Goal: Task Accomplishment & Management: Use online tool/utility

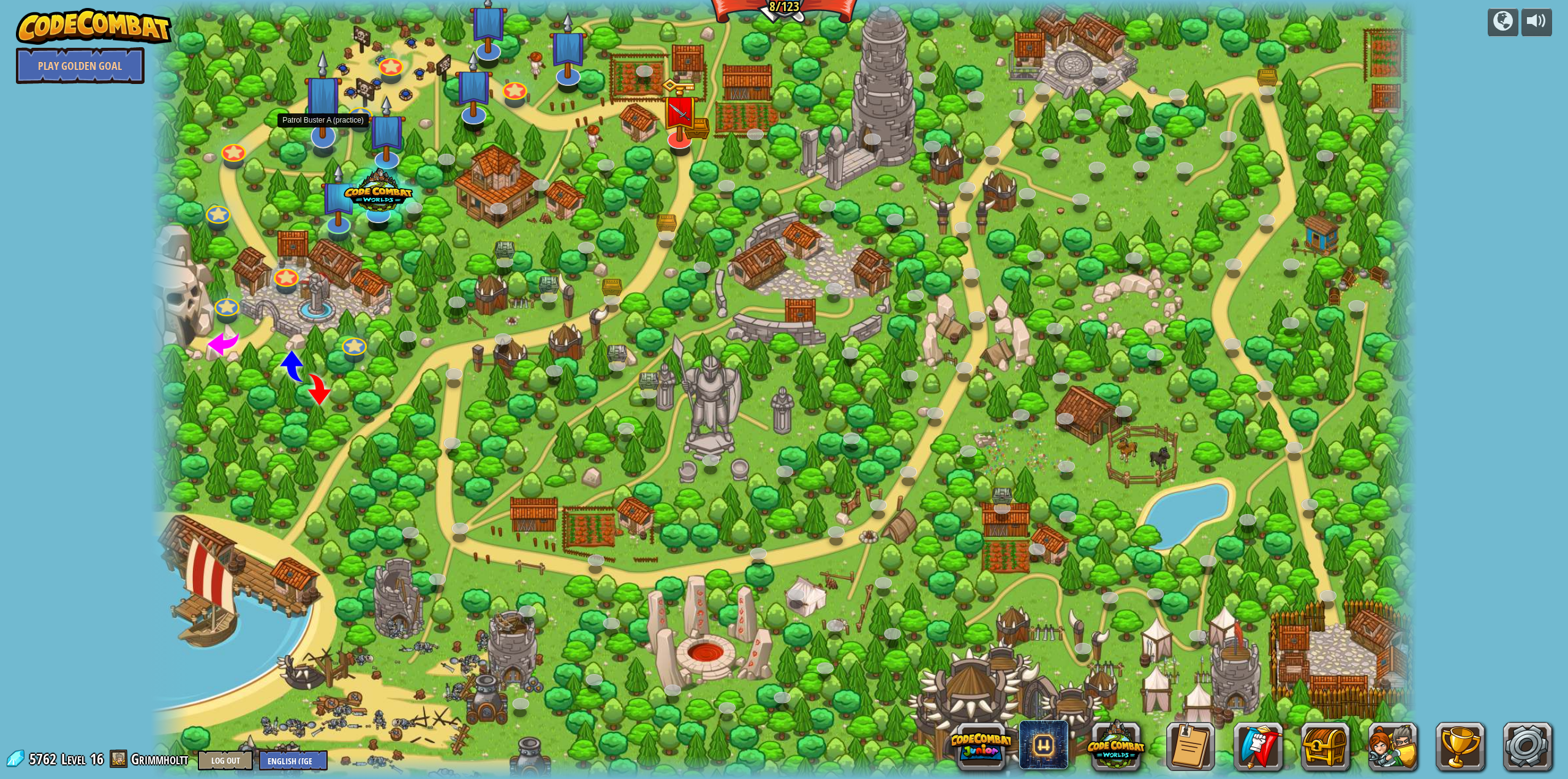
click at [318, 132] on img at bounding box center [323, 94] width 39 height 89
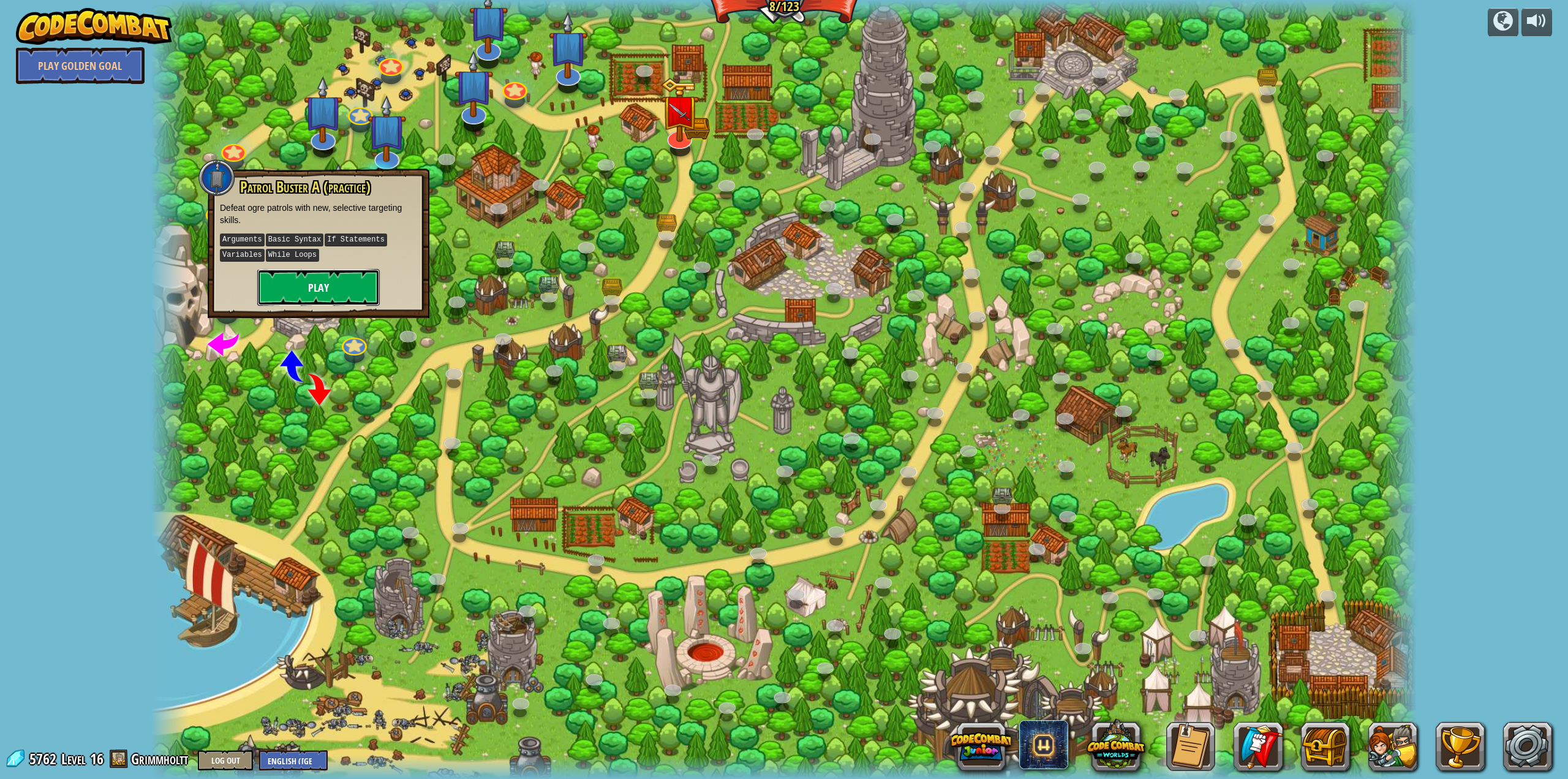
click at [294, 283] on button "Play" at bounding box center [318, 287] width 122 height 37
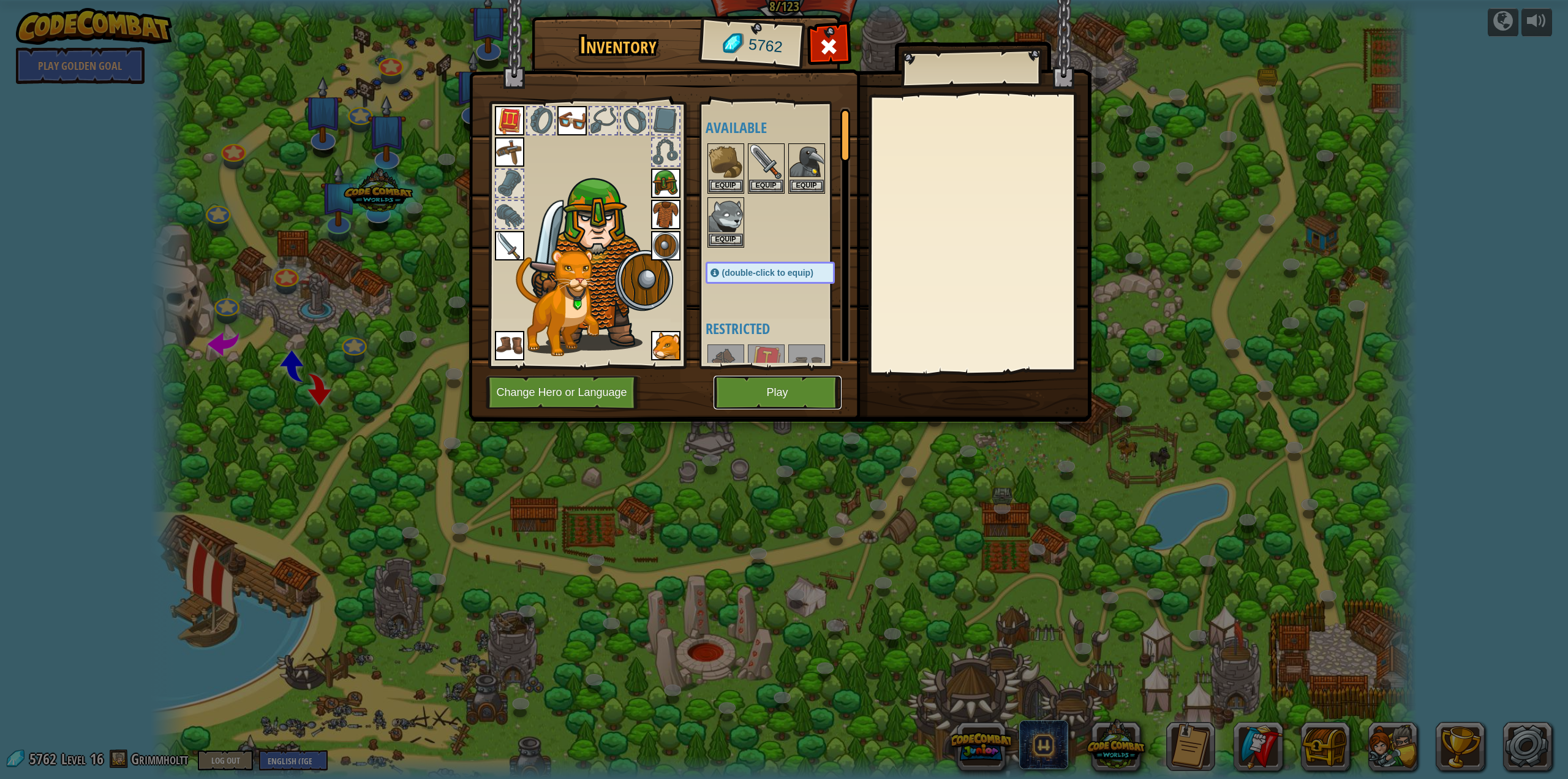
click at [793, 399] on button "Play" at bounding box center [778, 392] width 128 height 34
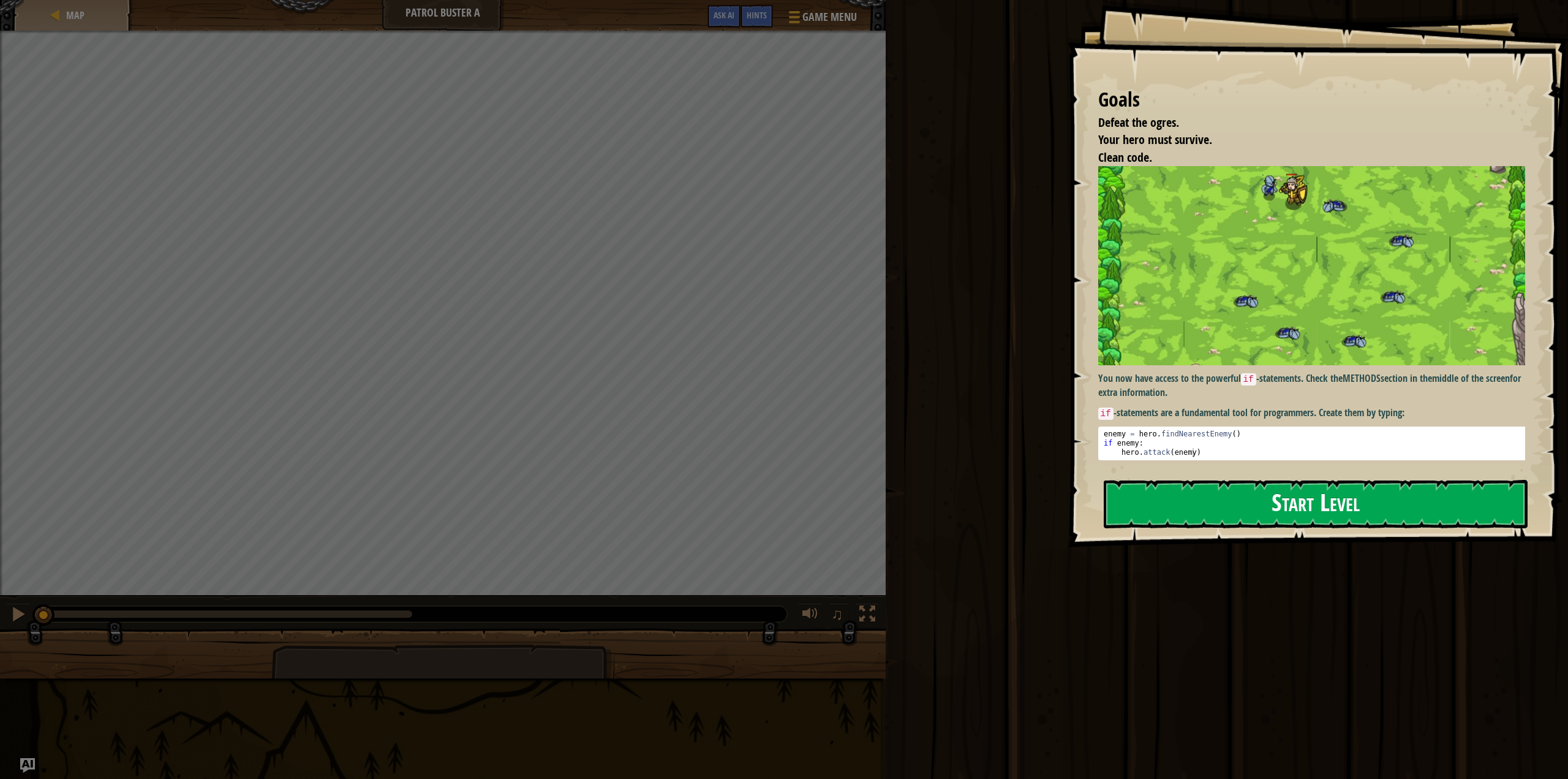
click at [1369, 509] on button "Start Level" at bounding box center [1316, 504] width 424 height 48
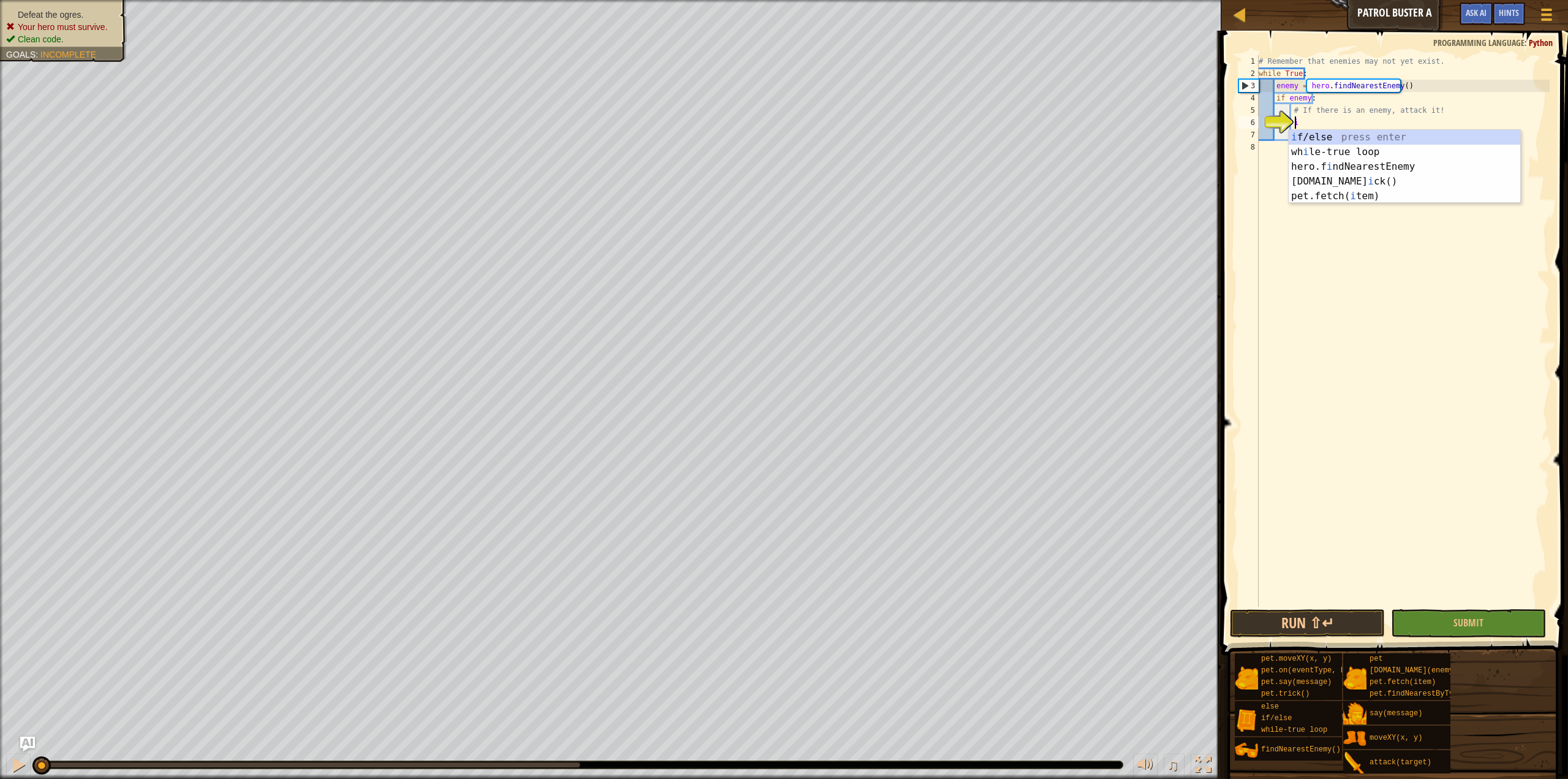
scroll to position [6, 2]
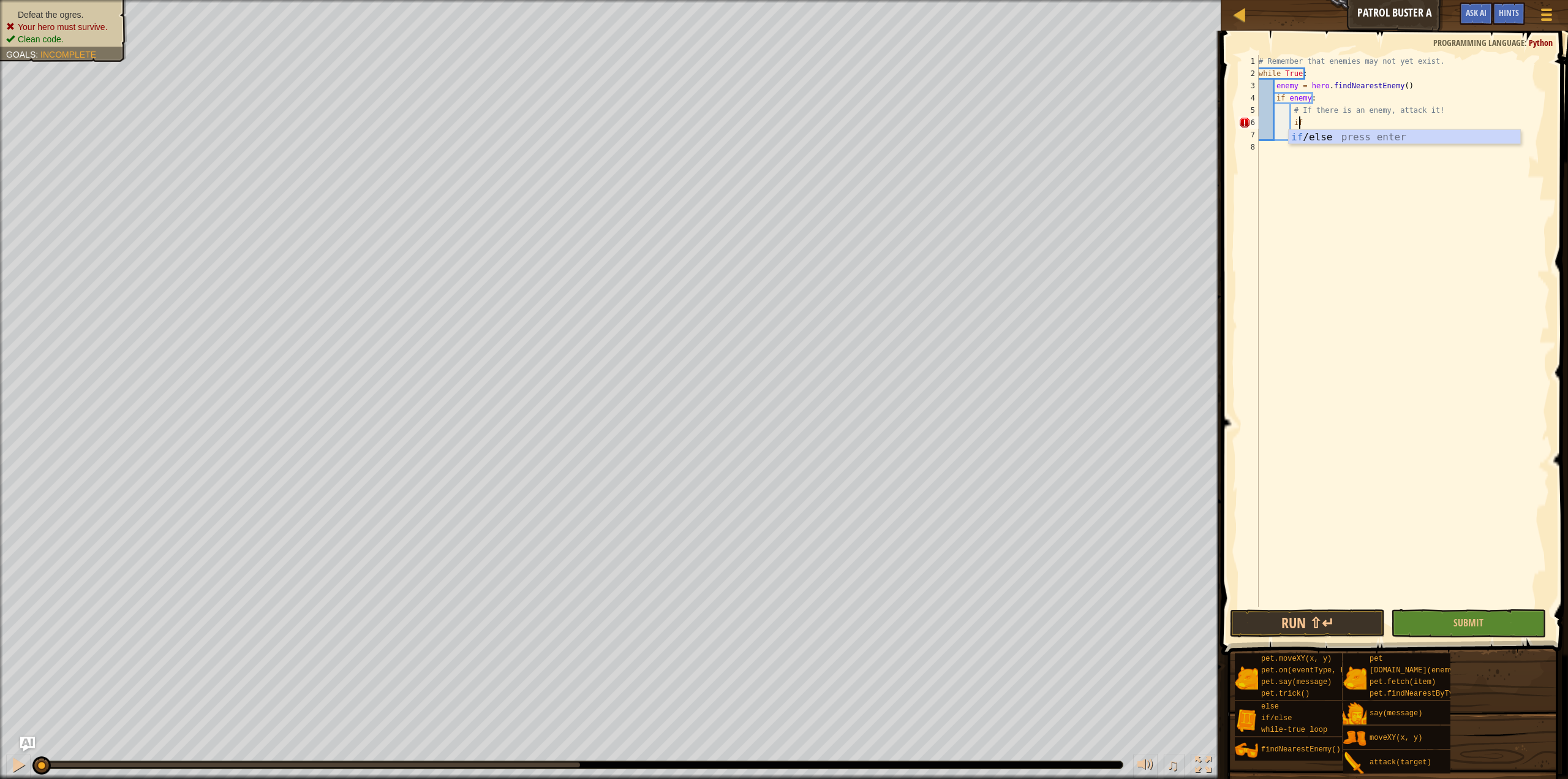
type textarea "if enemy:"
click at [1397, 136] on div "# Remember that enemies may not yet exist. while True : enemy = hero . findNear…" at bounding box center [1403, 343] width 294 height 576
type textarea "i"
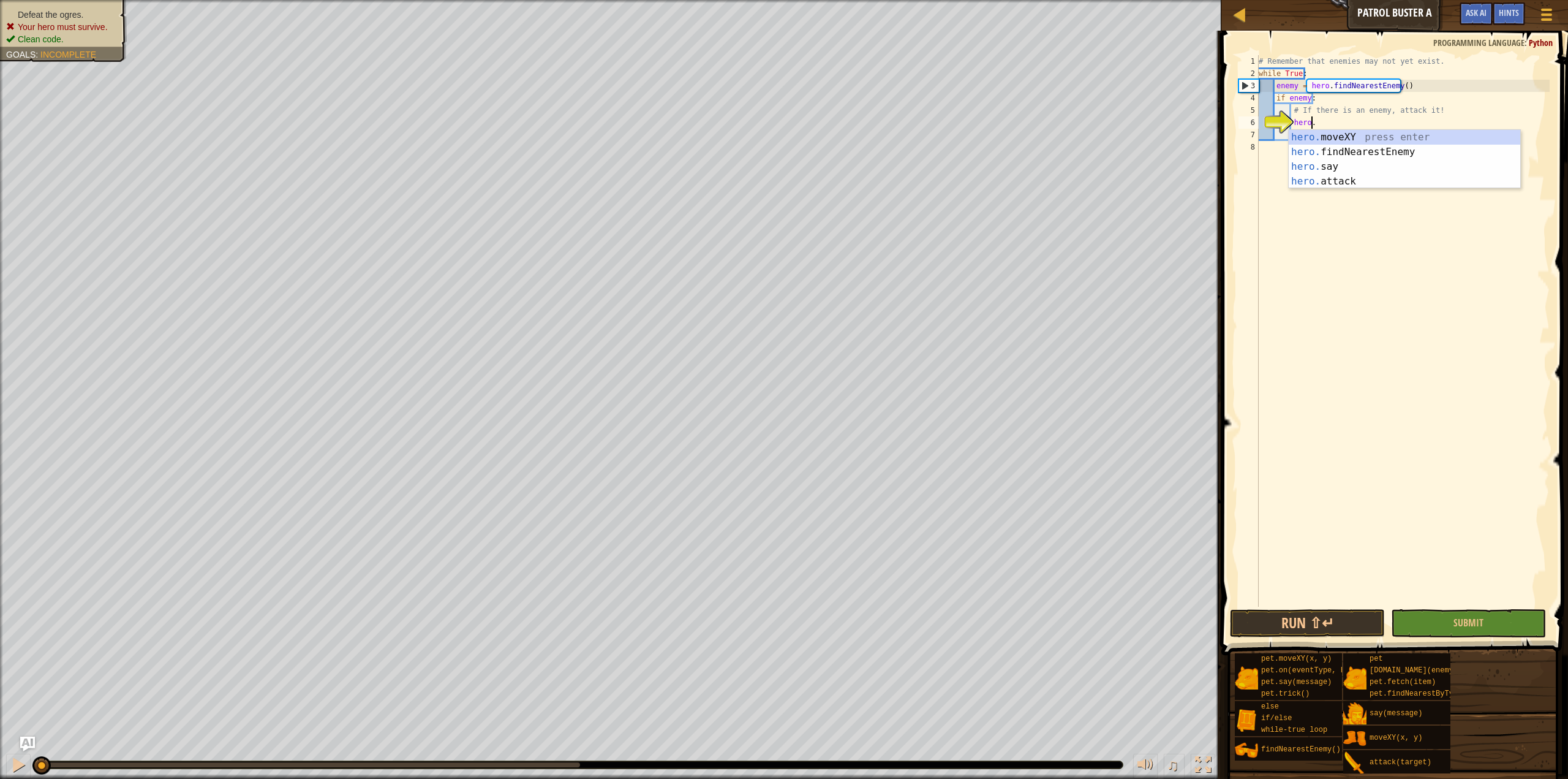
scroll to position [6, 3]
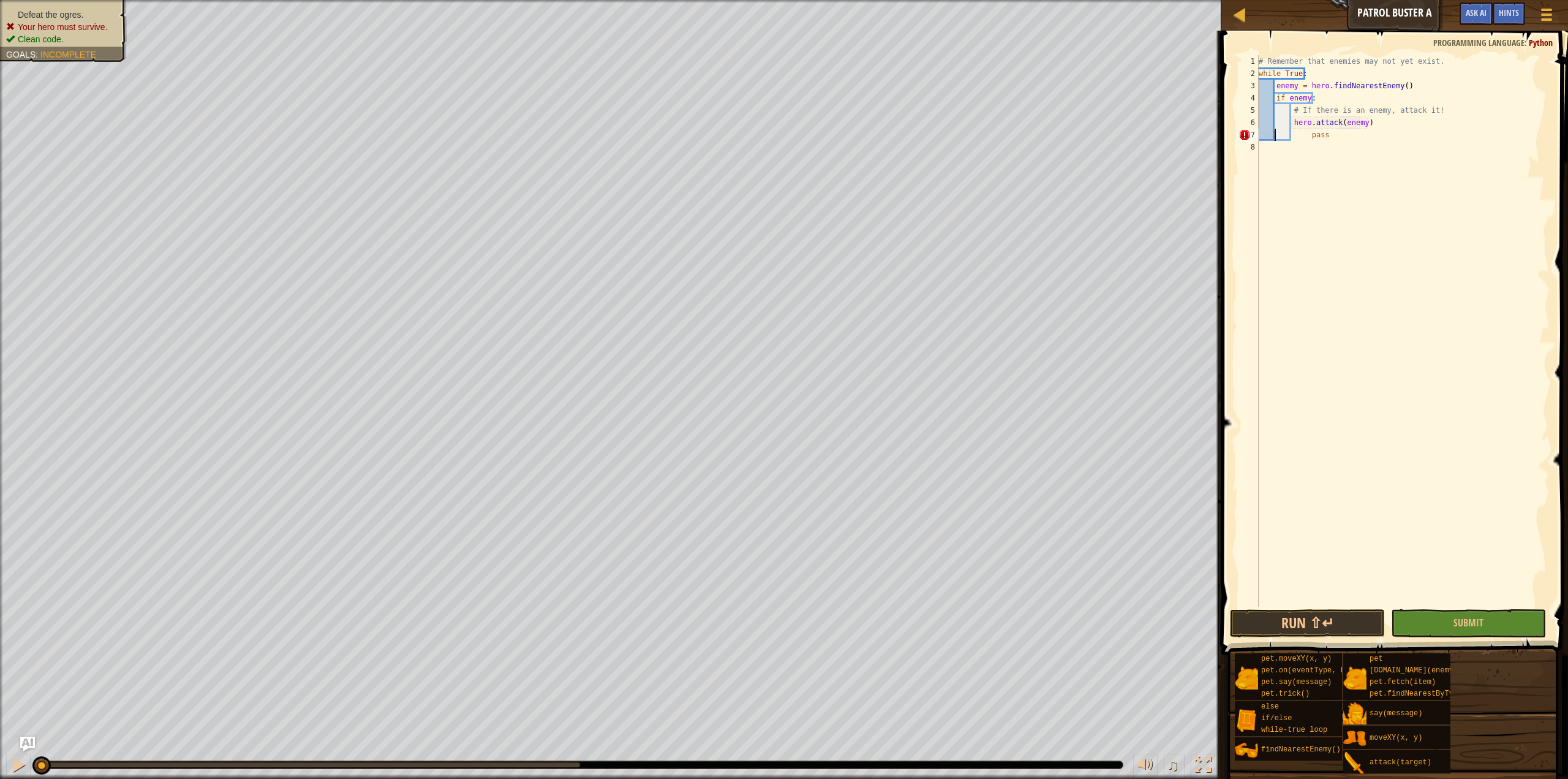
type textarea "pass"
click at [1318, 145] on div "# Remember that enemies may not yet exist. while True : enemy = hero . findNear…" at bounding box center [1403, 343] width 294 height 576
click at [1497, 611] on button "Submit" at bounding box center [1469, 623] width 155 height 28
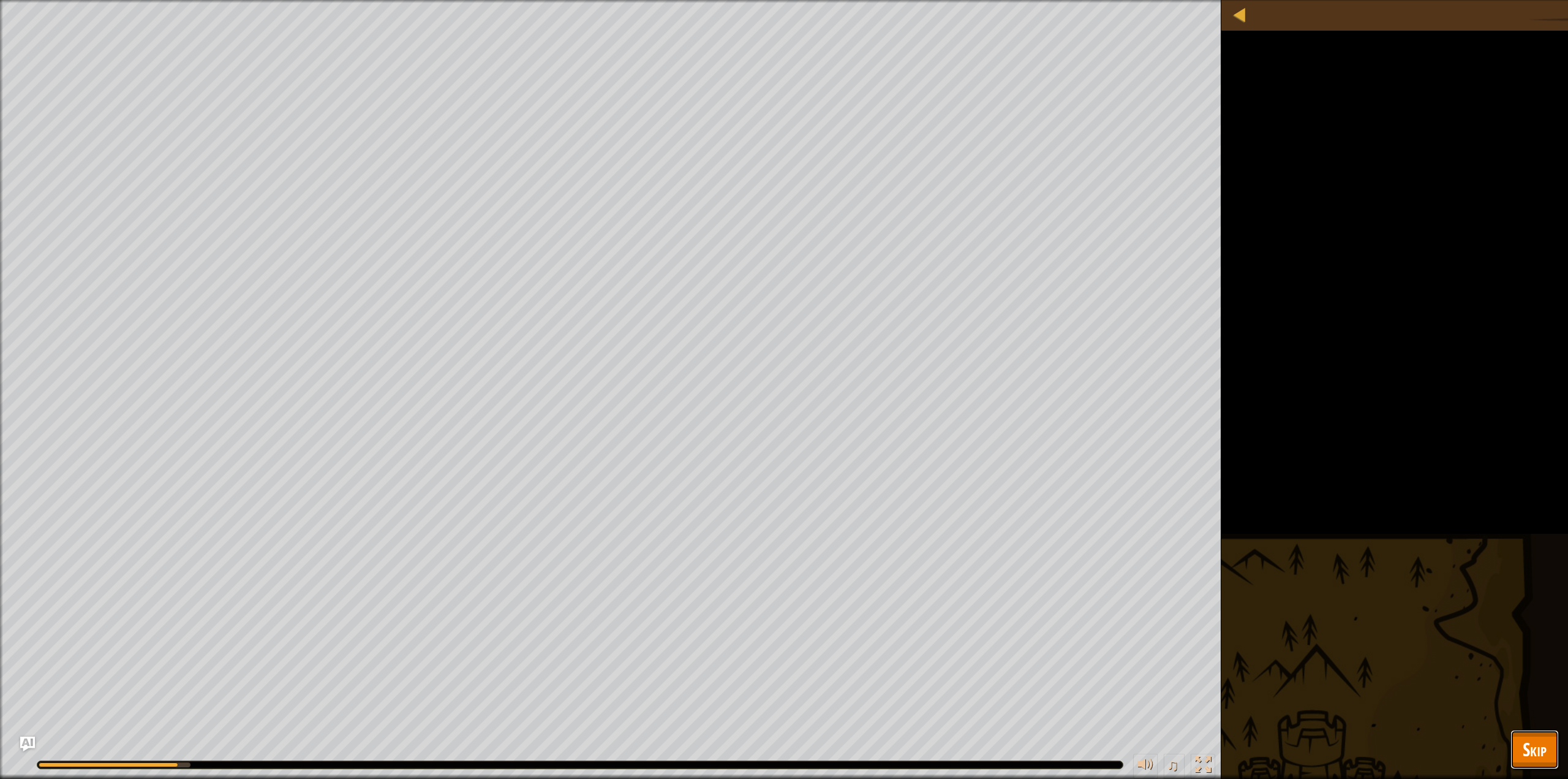
click at [1539, 735] on button "Skip" at bounding box center [1534, 749] width 48 height 39
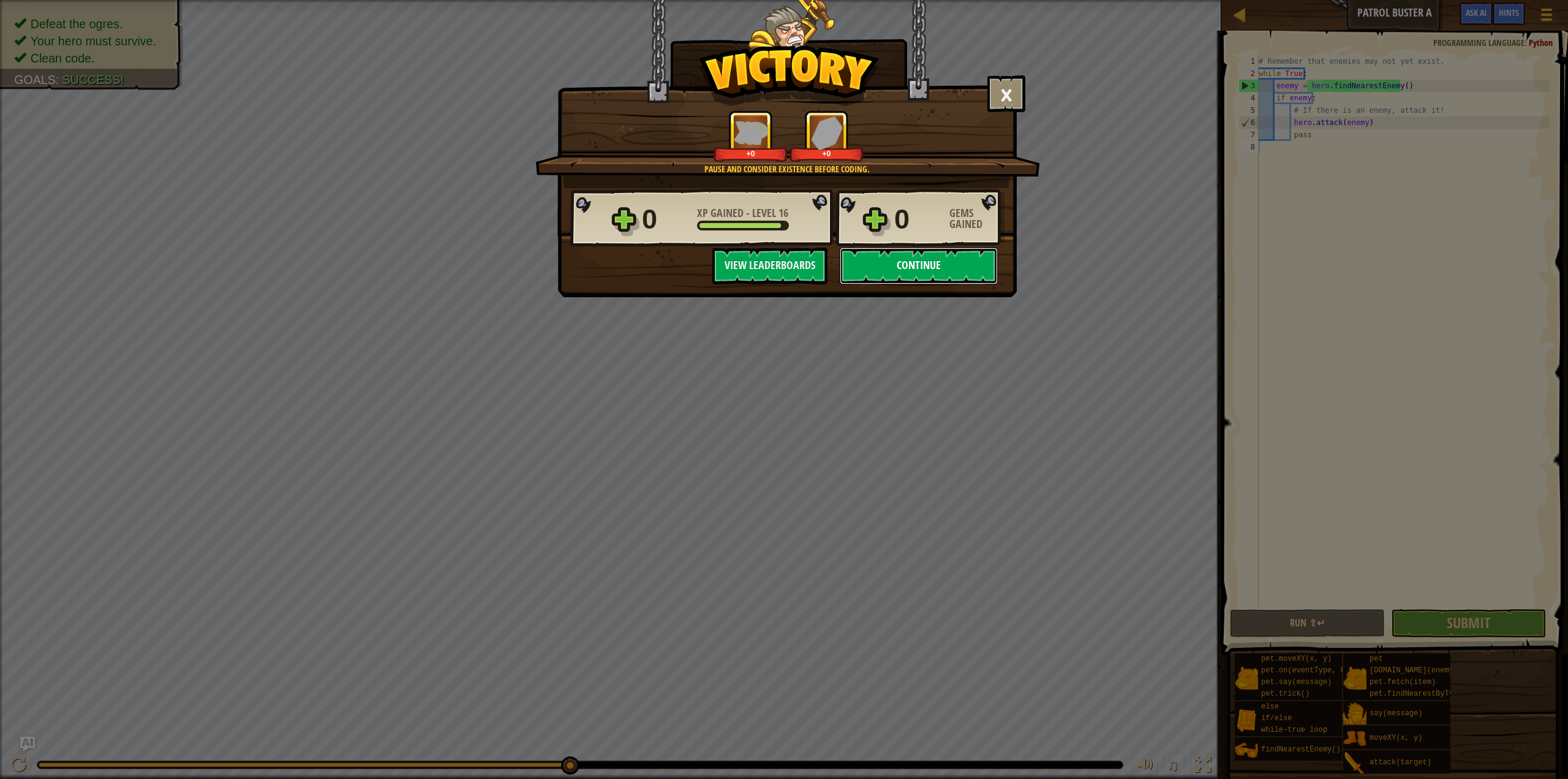
click at [922, 275] on button "Continue" at bounding box center [919, 266] width 158 height 37
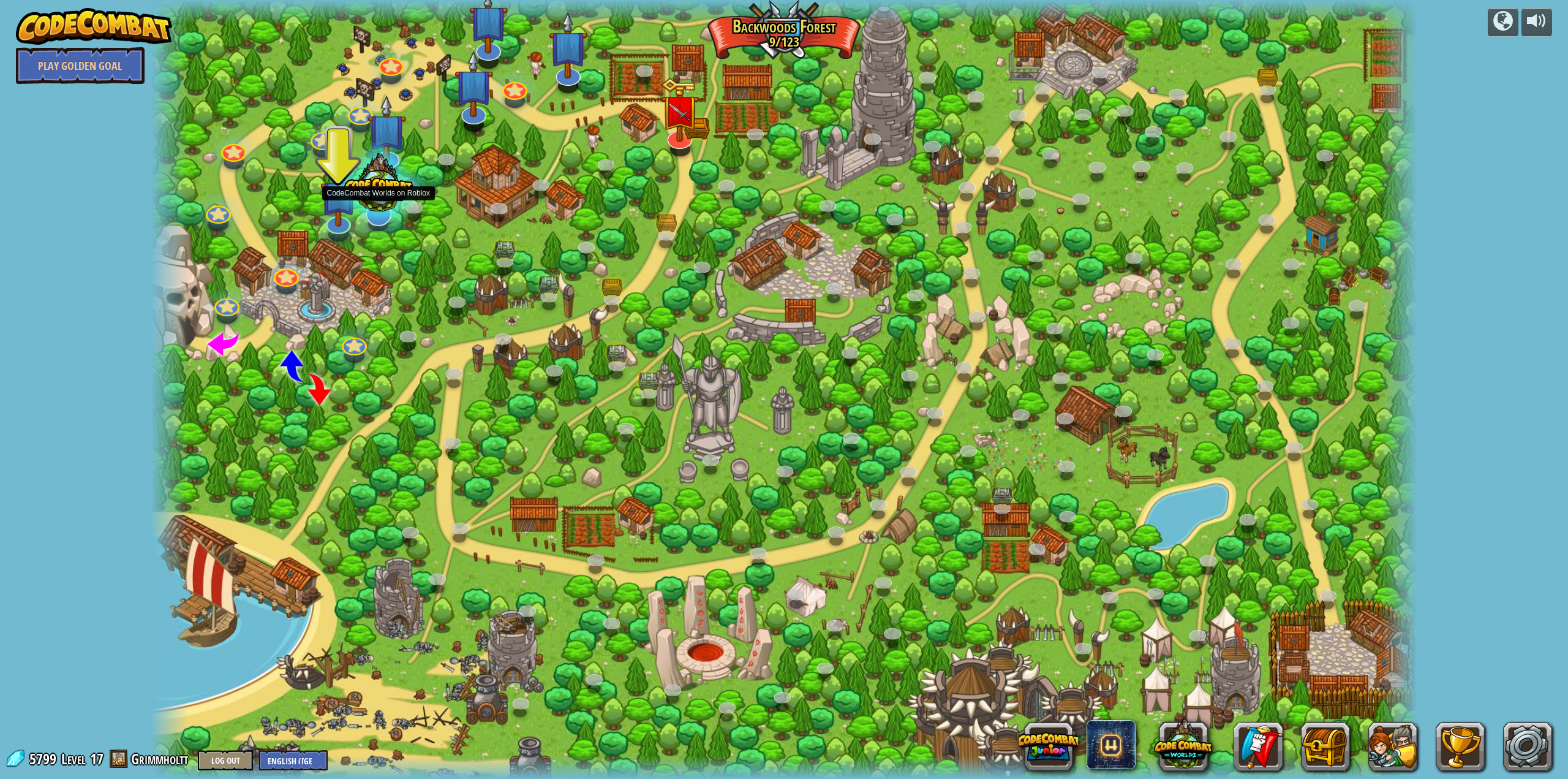
click at [337, 224] on div at bounding box center [378, 186] width 94 height 89
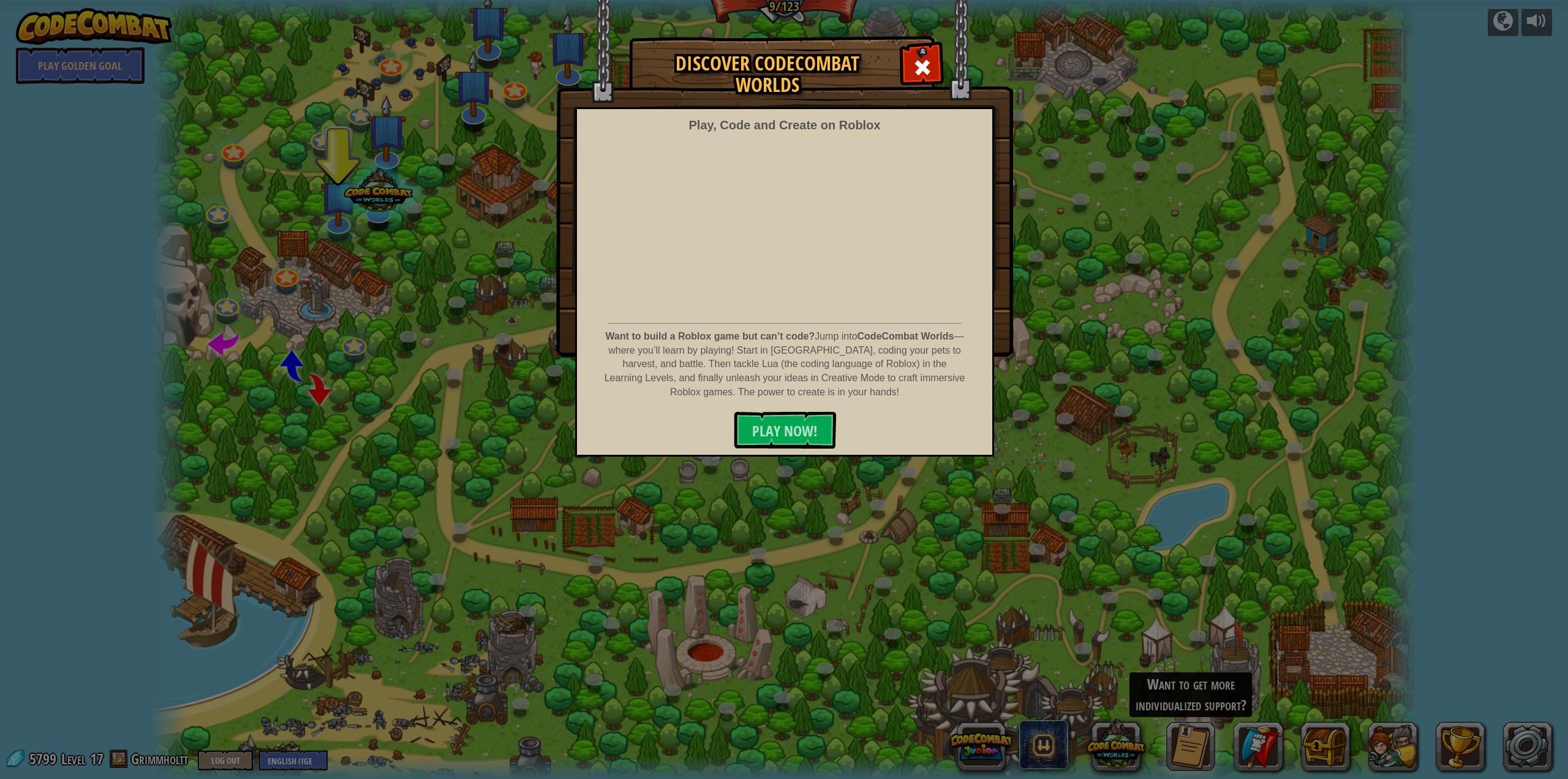
click at [401, 144] on div "Discover CodeCombat Worlds Play, Code and Create on Roblox Want to build a Robl…" at bounding box center [784, 196] width 1568 height 318
click at [396, 138] on div "Discover CodeCombat Worlds Play, Code and Create on Roblox Want to build a Robl…" at bounding box center [784, 196] width 1568 height 318
click at [937, 62] on div at bounding box center [922, 66] width 39 height 39
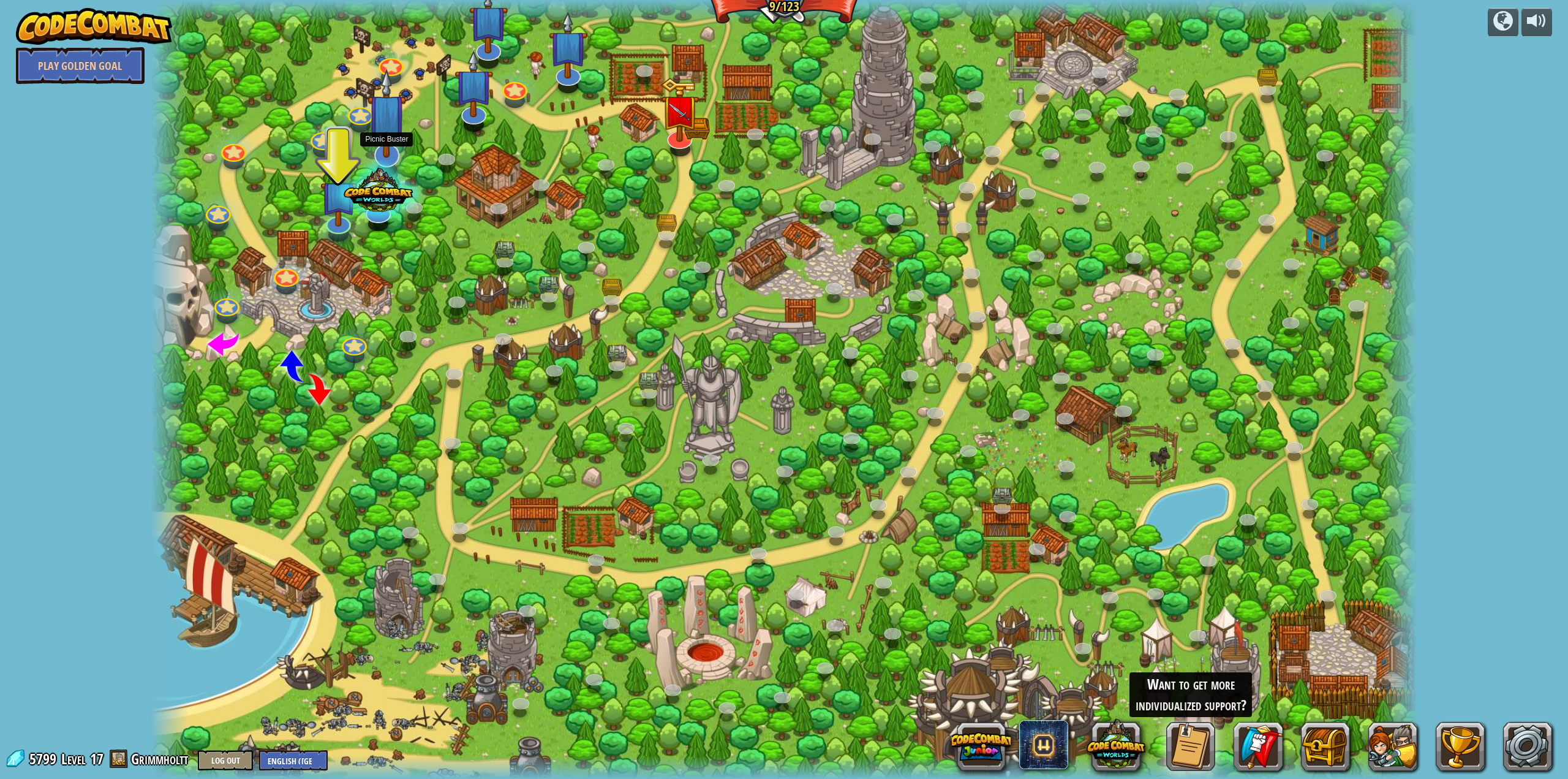
click at [375, 137] on img at bounding box center [387, 113] width 39 height 89
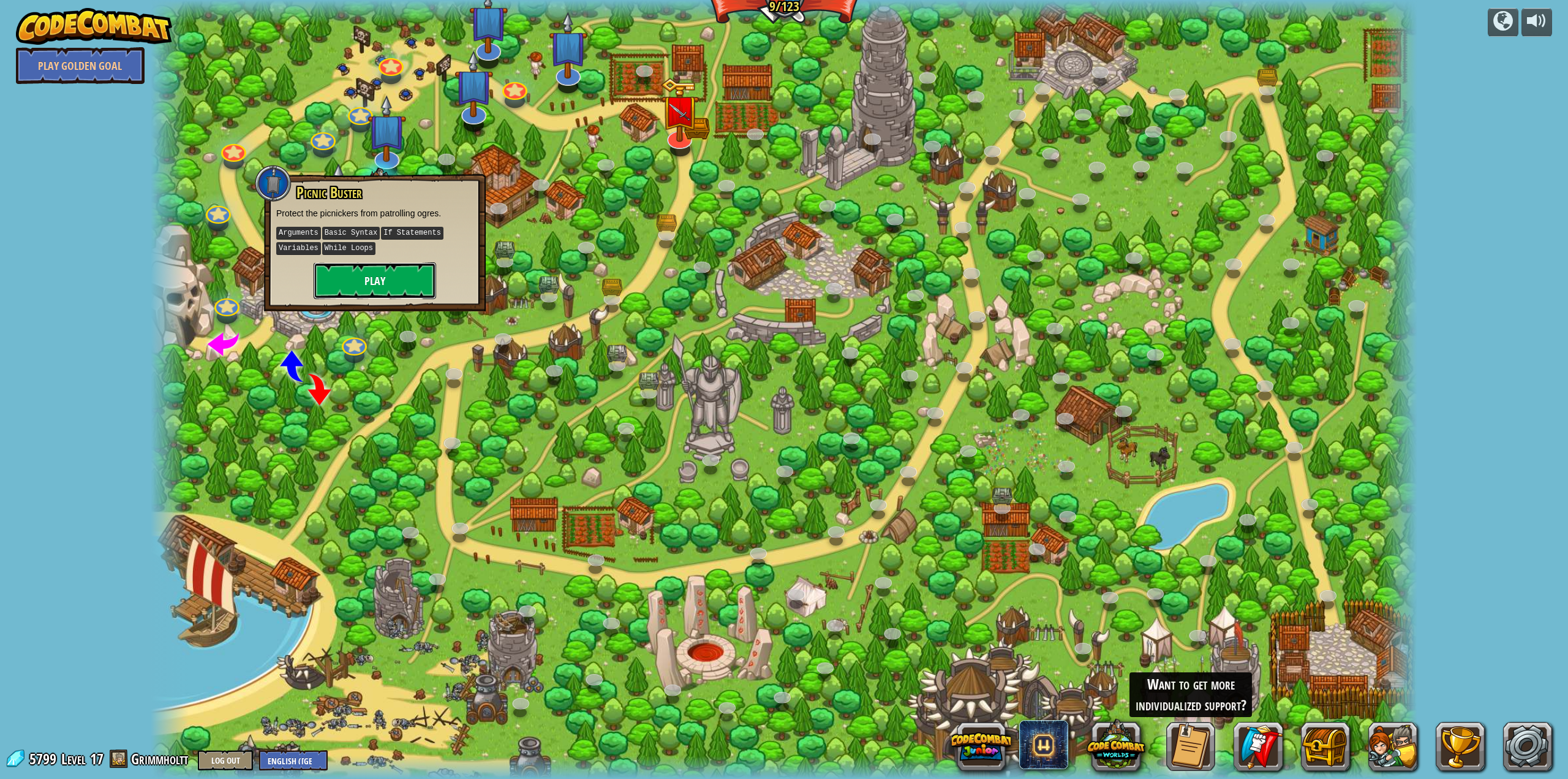
click at [415, 268] on button "Play" at bounding box center [374, 281] width 122 height 37
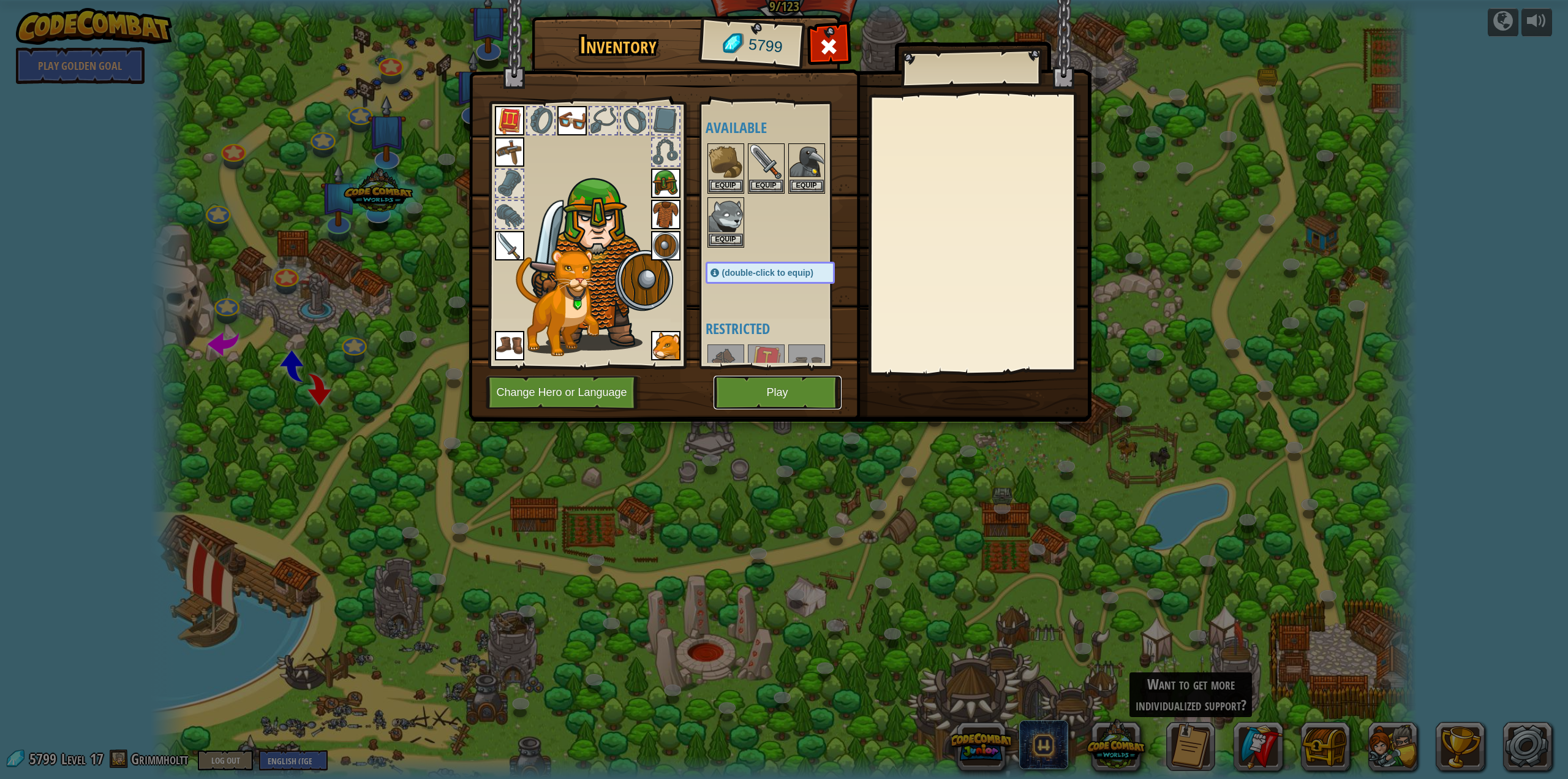
click at [807, 388] on button "Play" at bounding box center [778, 392] width 128 height 34
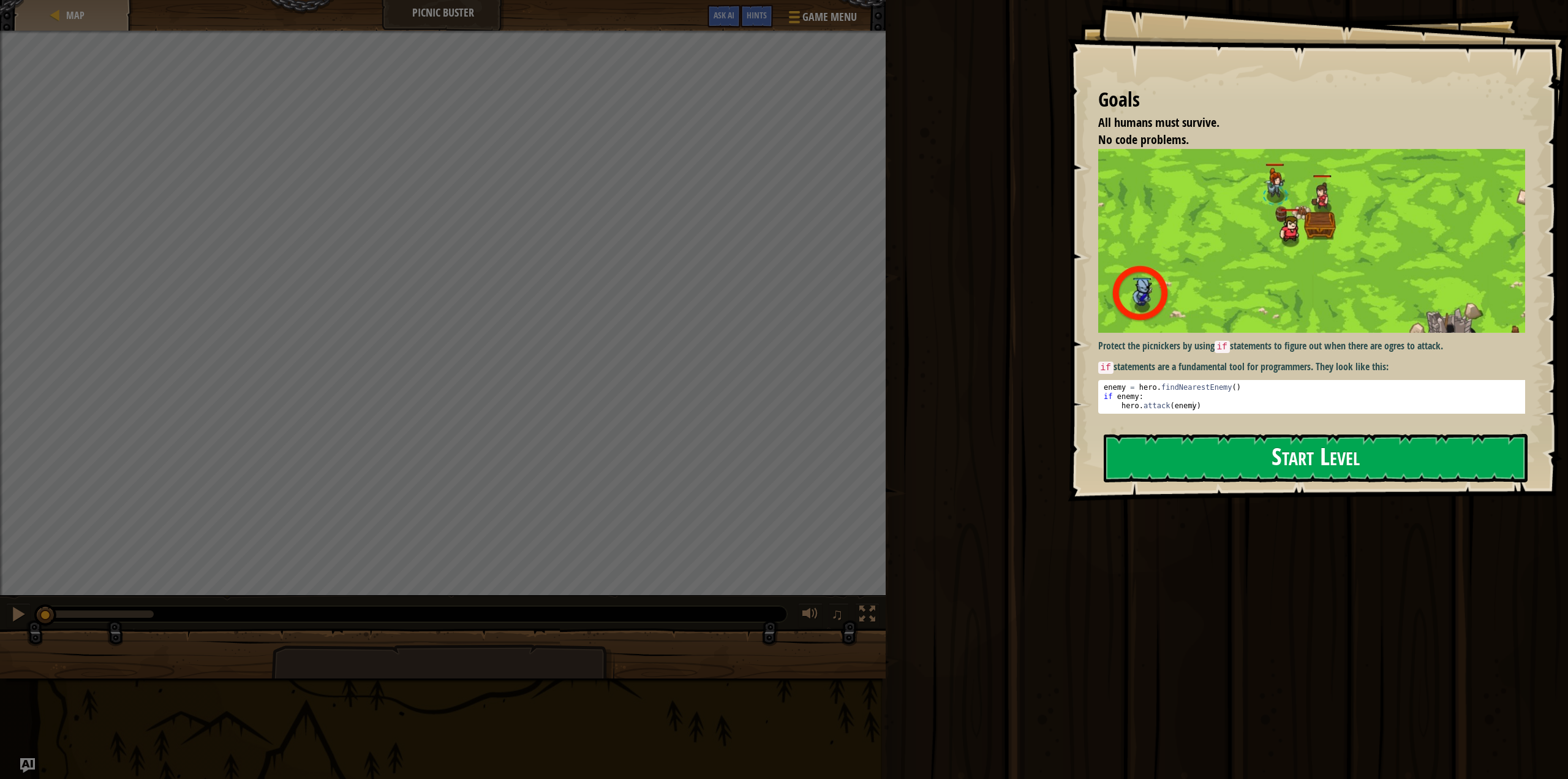
click at [1401, 458] on button "Start Level" at bounding box center [1316, 458] width 424 height 48
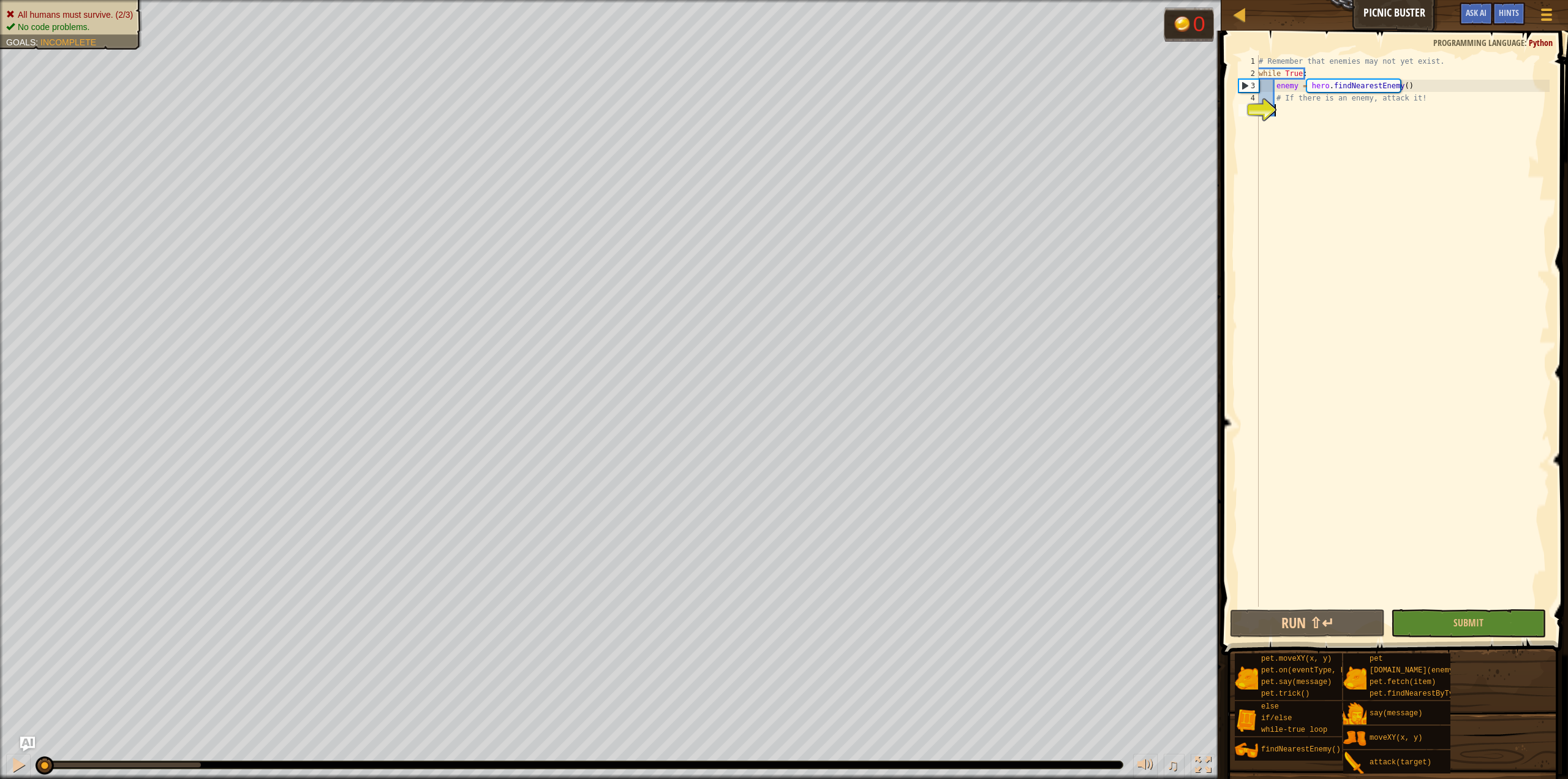
click at [1312, 110] on div "# Remember that enemies may not yet exist. while True : enemy = hero . findNear…" at bounding box center [1403, 343] width 294 height 576
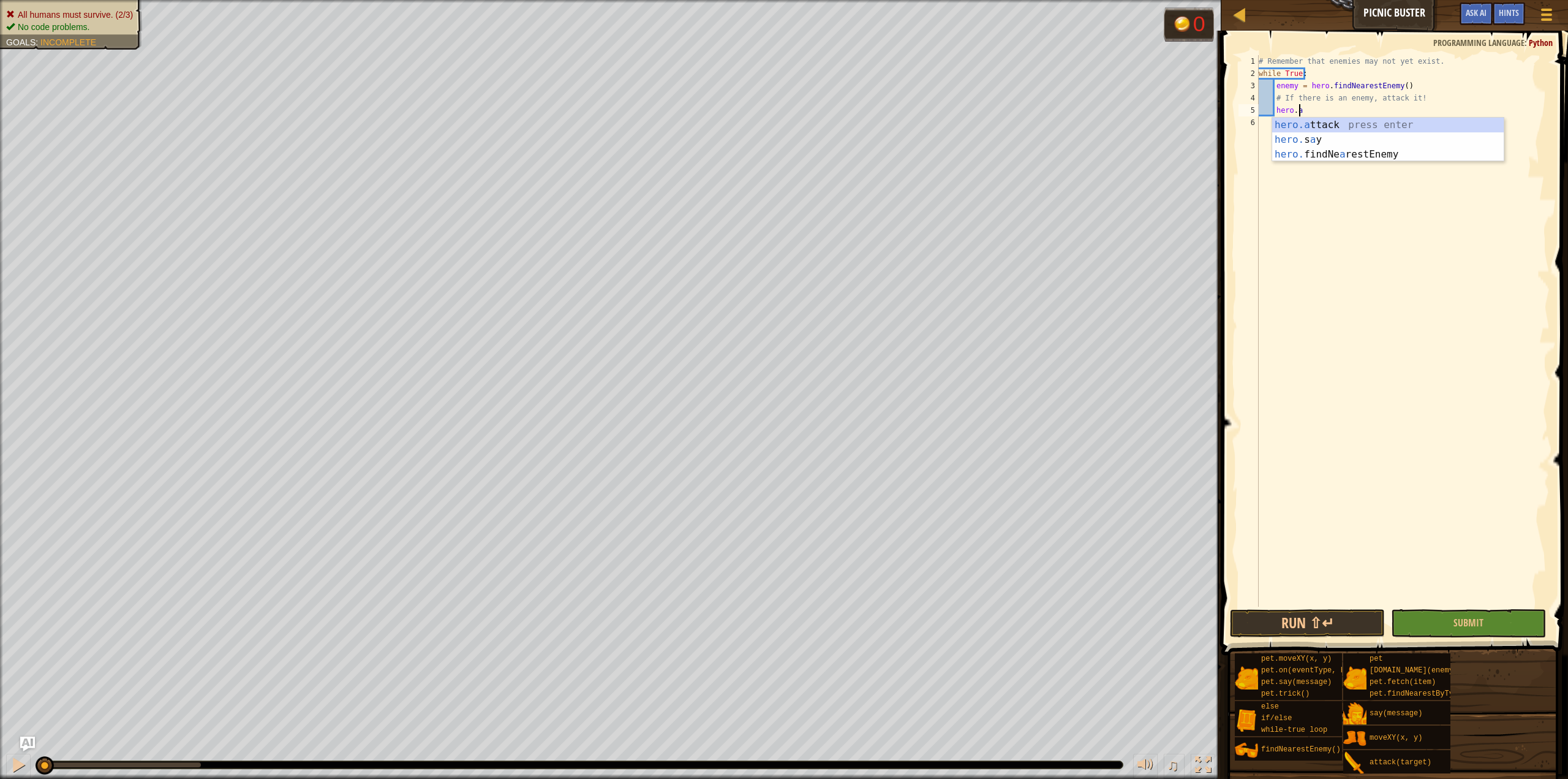
scroll to position [6, 2]
type textarea "hero.attack(enemy)"
click at [1312, 621] on button "Run ⇧↵" at bounding box center [1307, 623] width 155 height 28
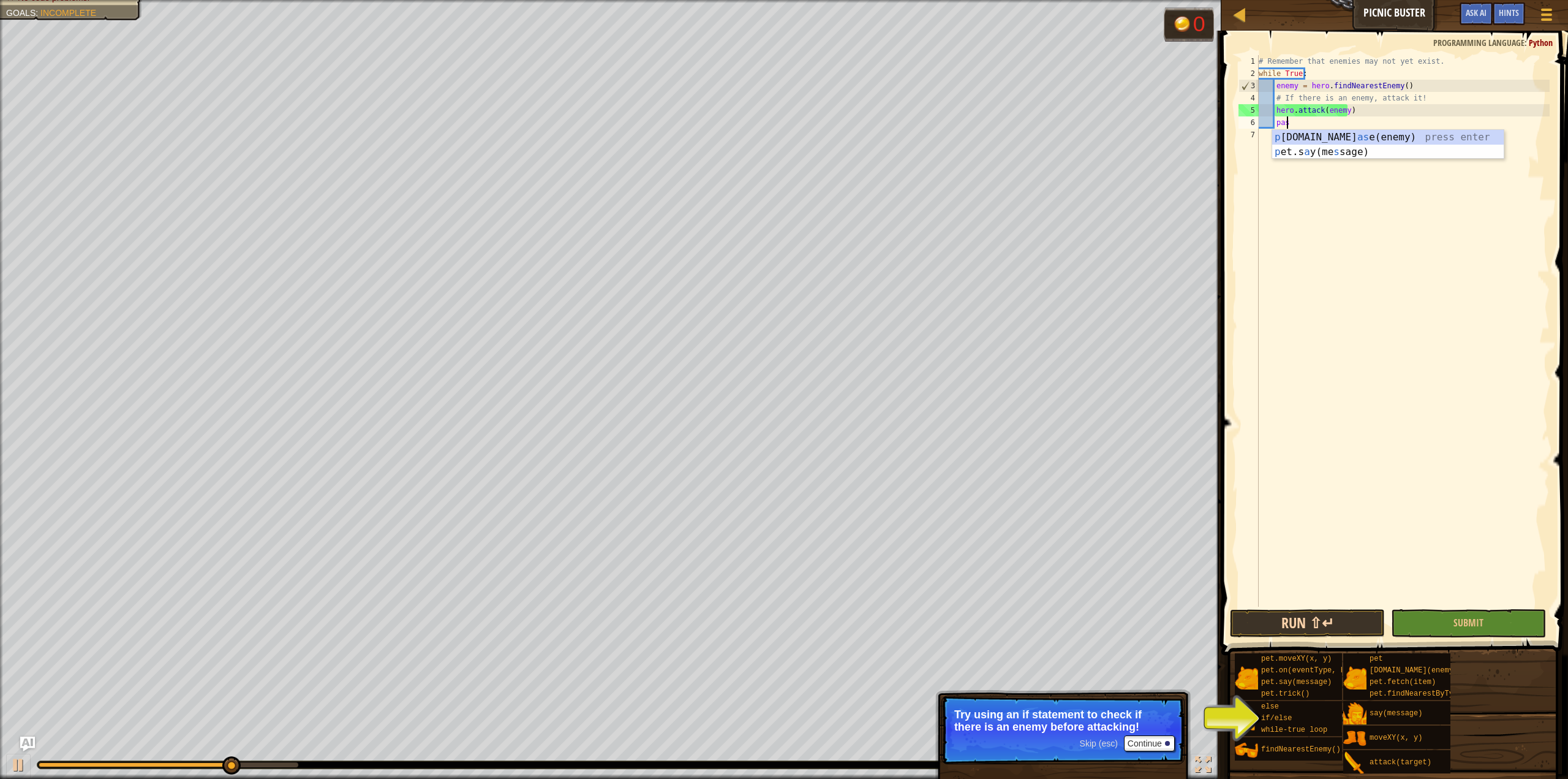
scroll to position [6, 2]
type textarea "pass"
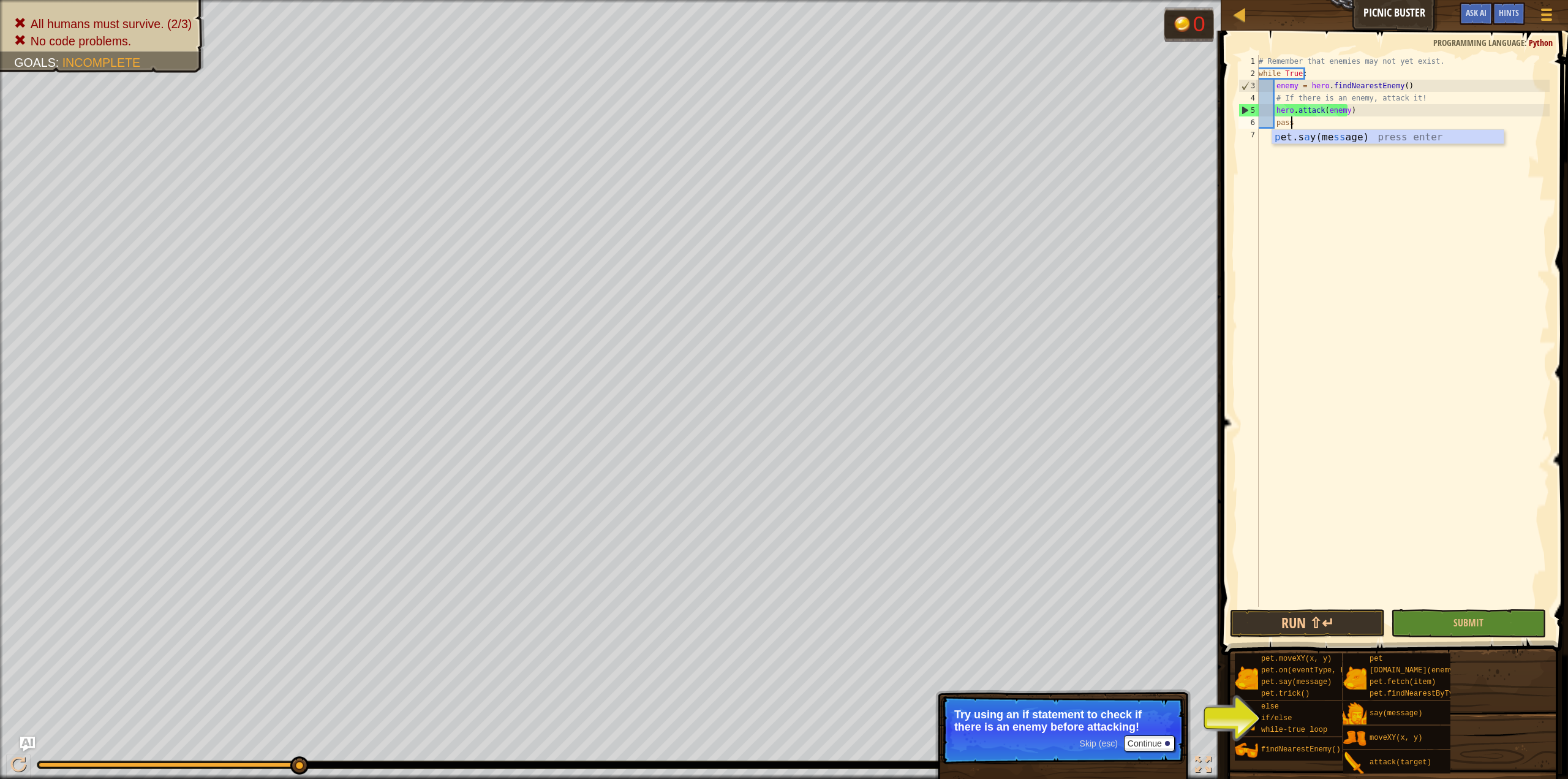
click at [1329, 292] on div "# Remember that enemies may not yet exist. while True : enemy = hero . findNear…" at bounding box center [1403, 343] width 294 height 576
click at [1333, 628] on button "Run ⇧↵" at bounding box center [1307, 623] width 155 height 28
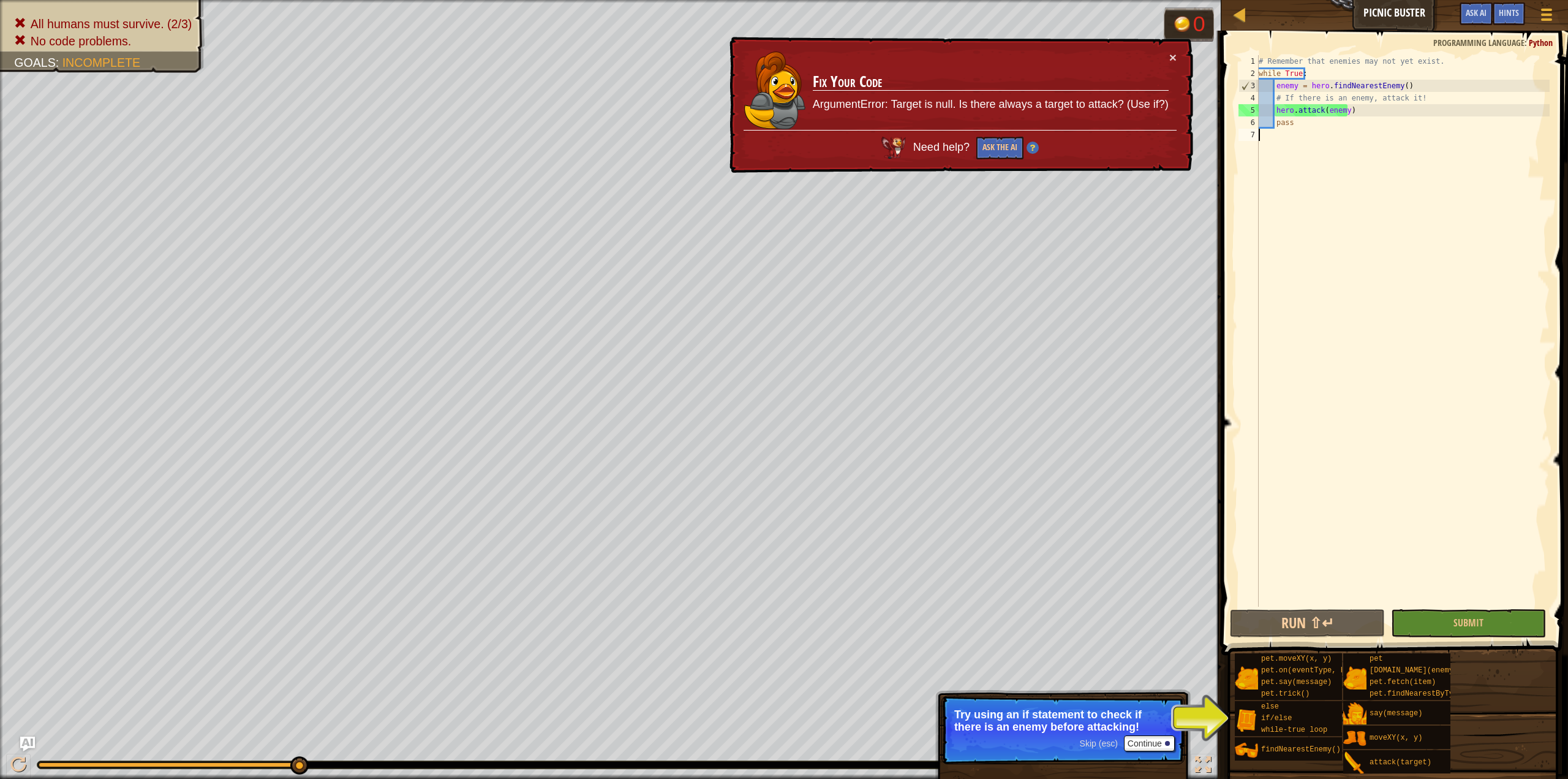
click at [1276, 108] on div "# Remember that enemies may not yet exist. while True : enemy = hero . findNear…" at bounding box center [1403, 343] width 294 height 576
type textarea "hero.attack(enemy)"
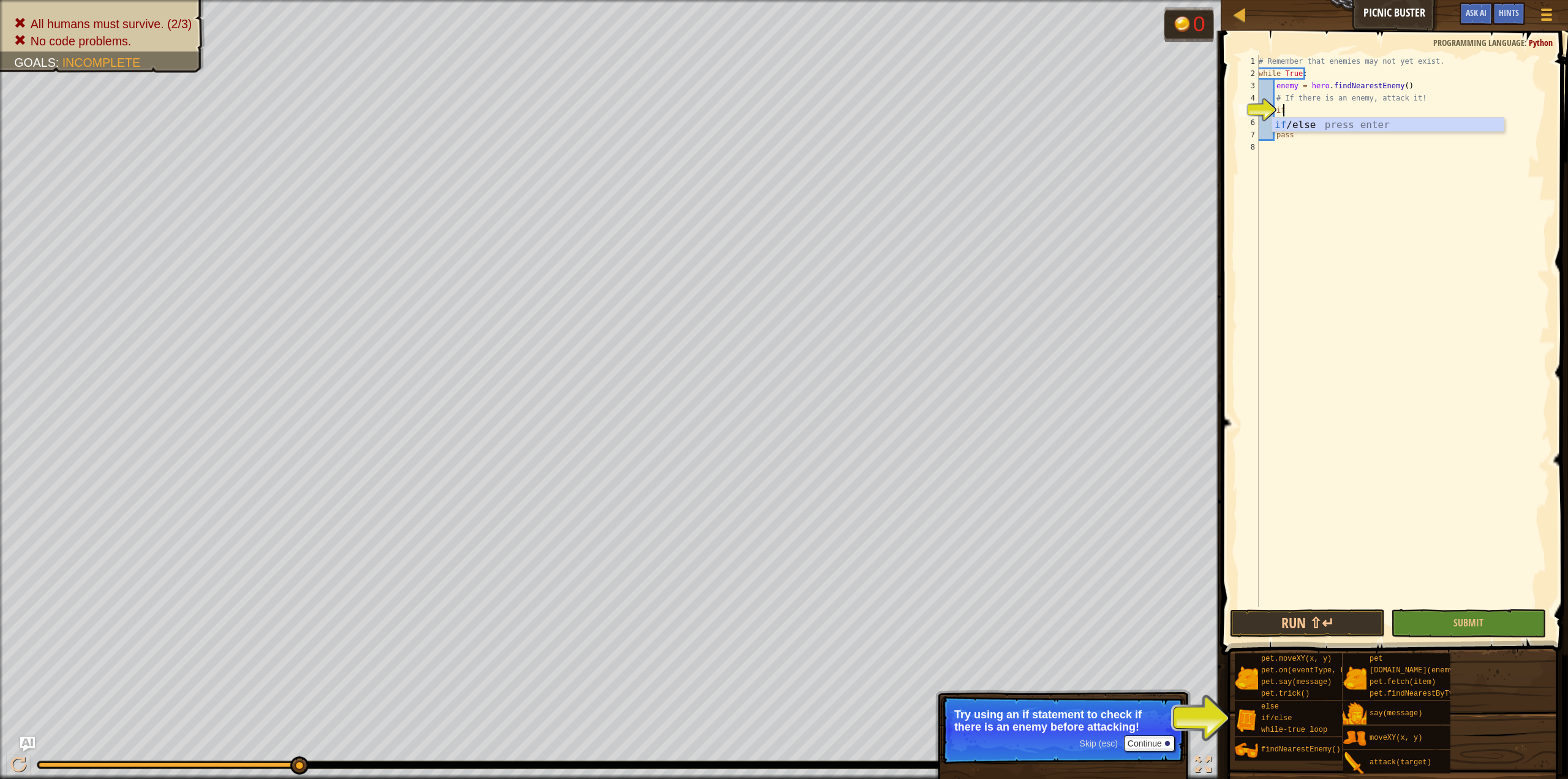
scroll to position [6, 1]
type textarea "if enemy:"
type textarea "hero.attack(enemy)"
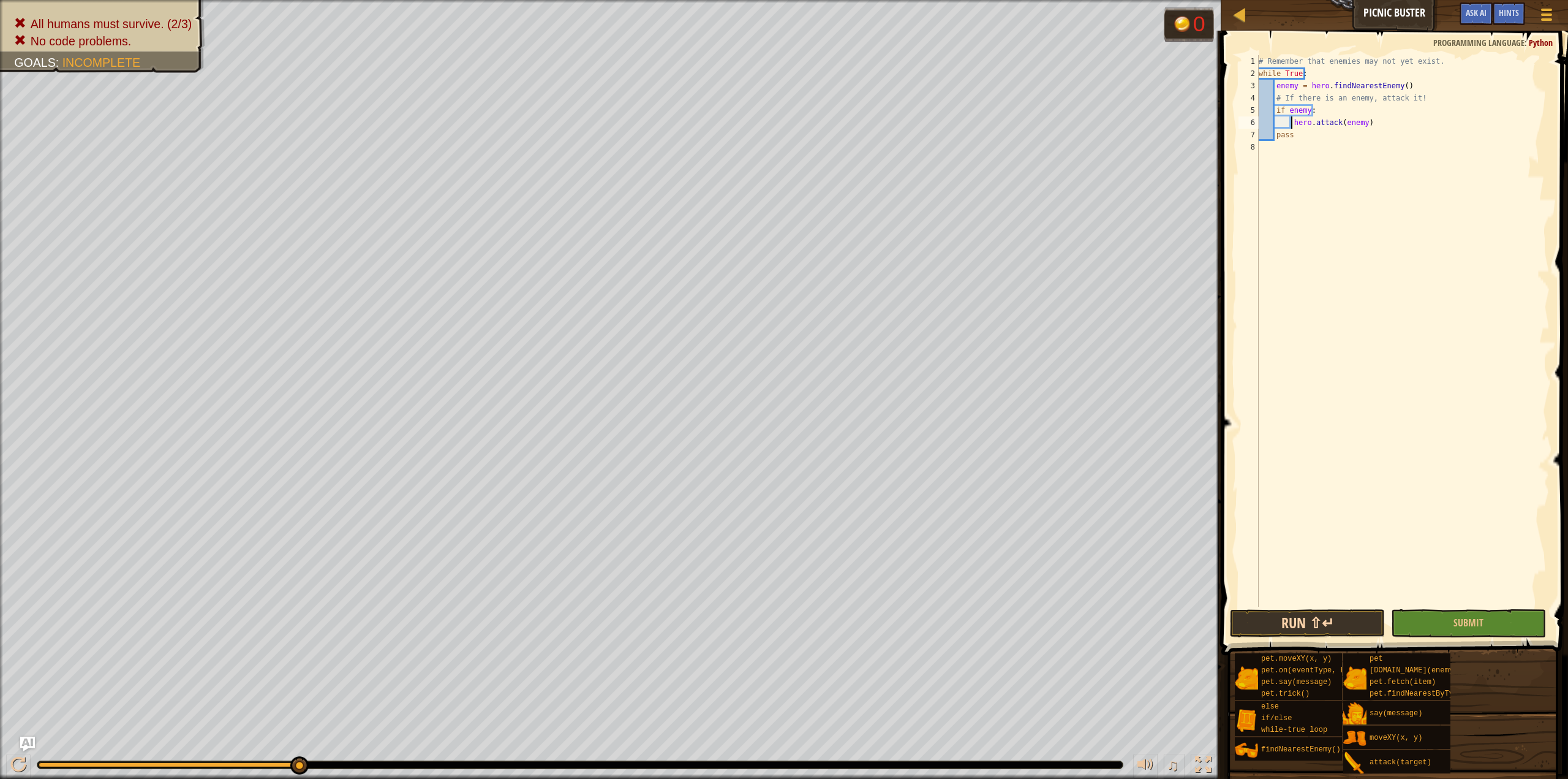
type textarea "hero.attack(enemy)"
click at [1356, 623] on button "Run ⇧↵" at bounding box center [1307, 623] width 155 height 28
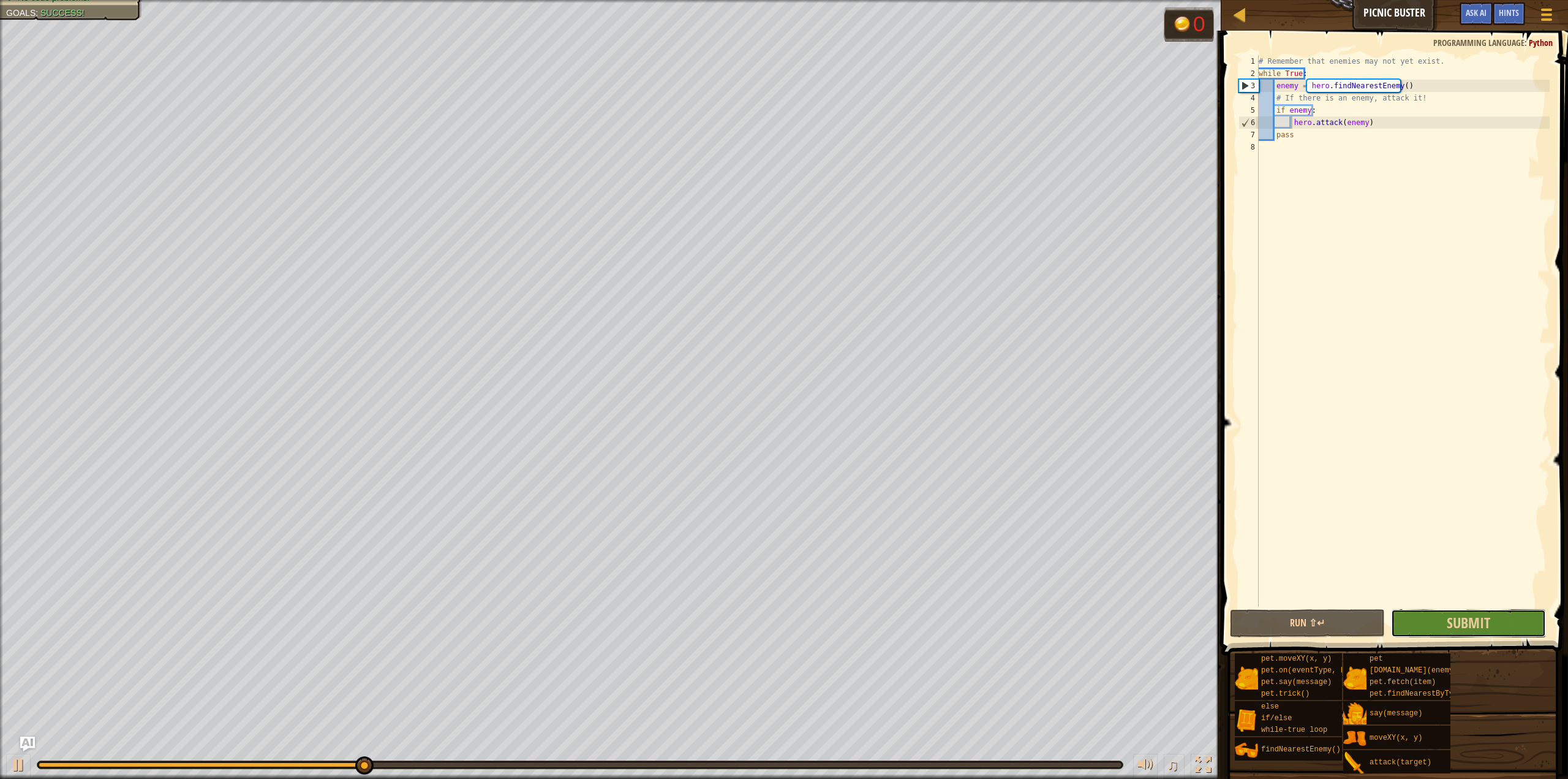
click at [1431, 618] on button "Submit" at bounding box center [1469, 623] width 155 height 28
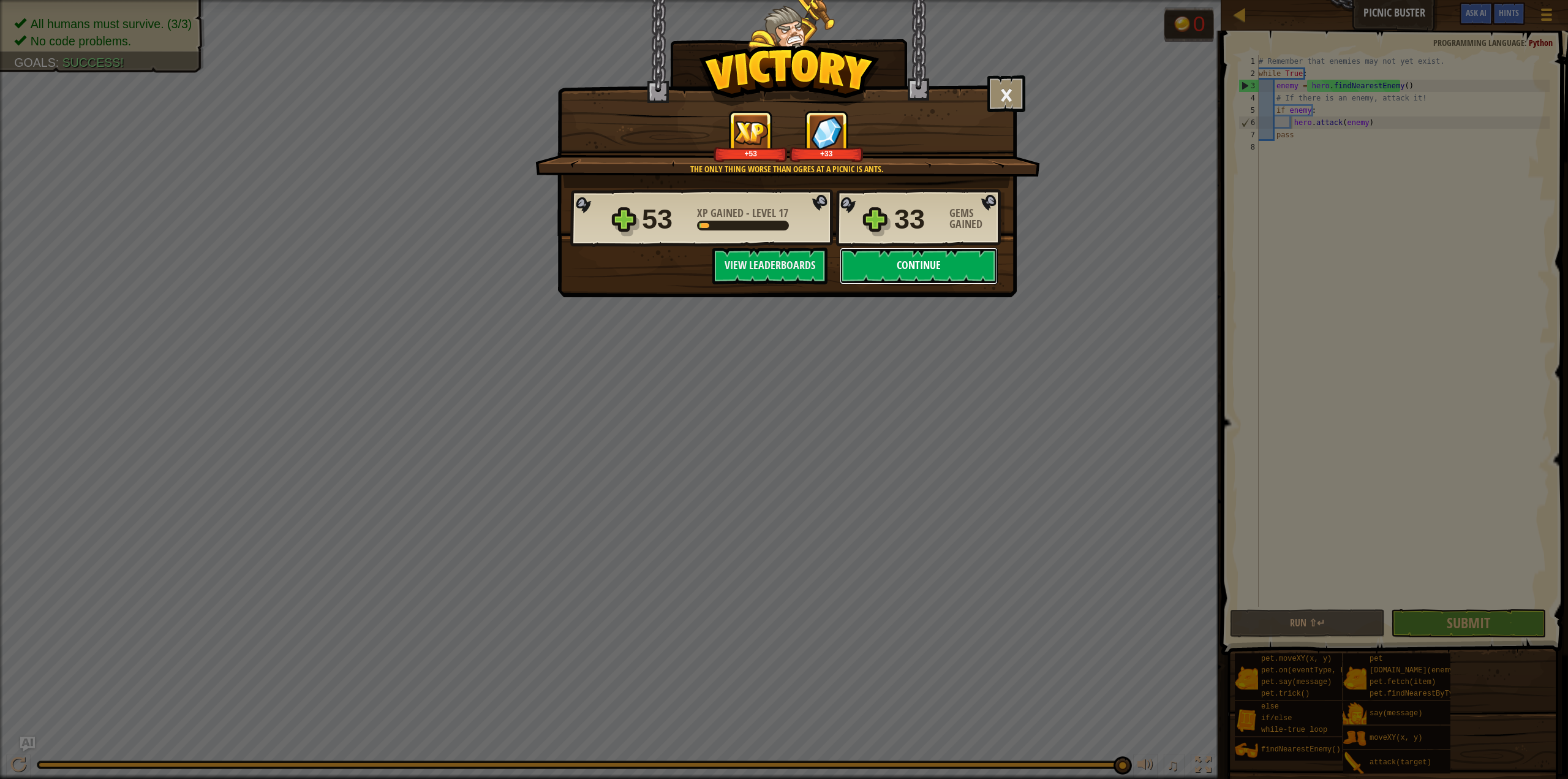
click at [983, 265] on button "Continue" at bounding box center [919, 266] width 158 height 37
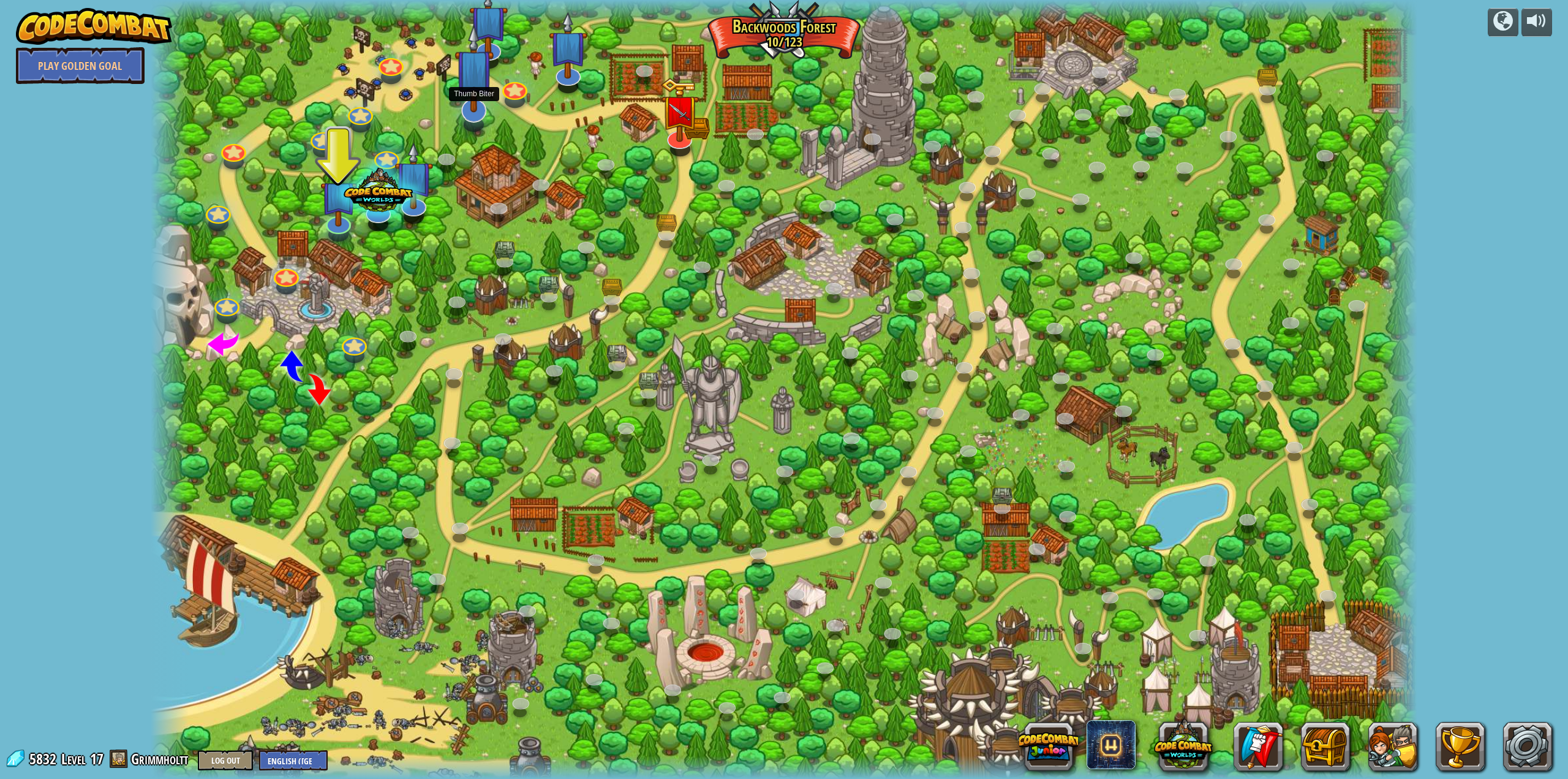
click at [462, 95] on img at bounding box center [474, 68] width 39 height 89
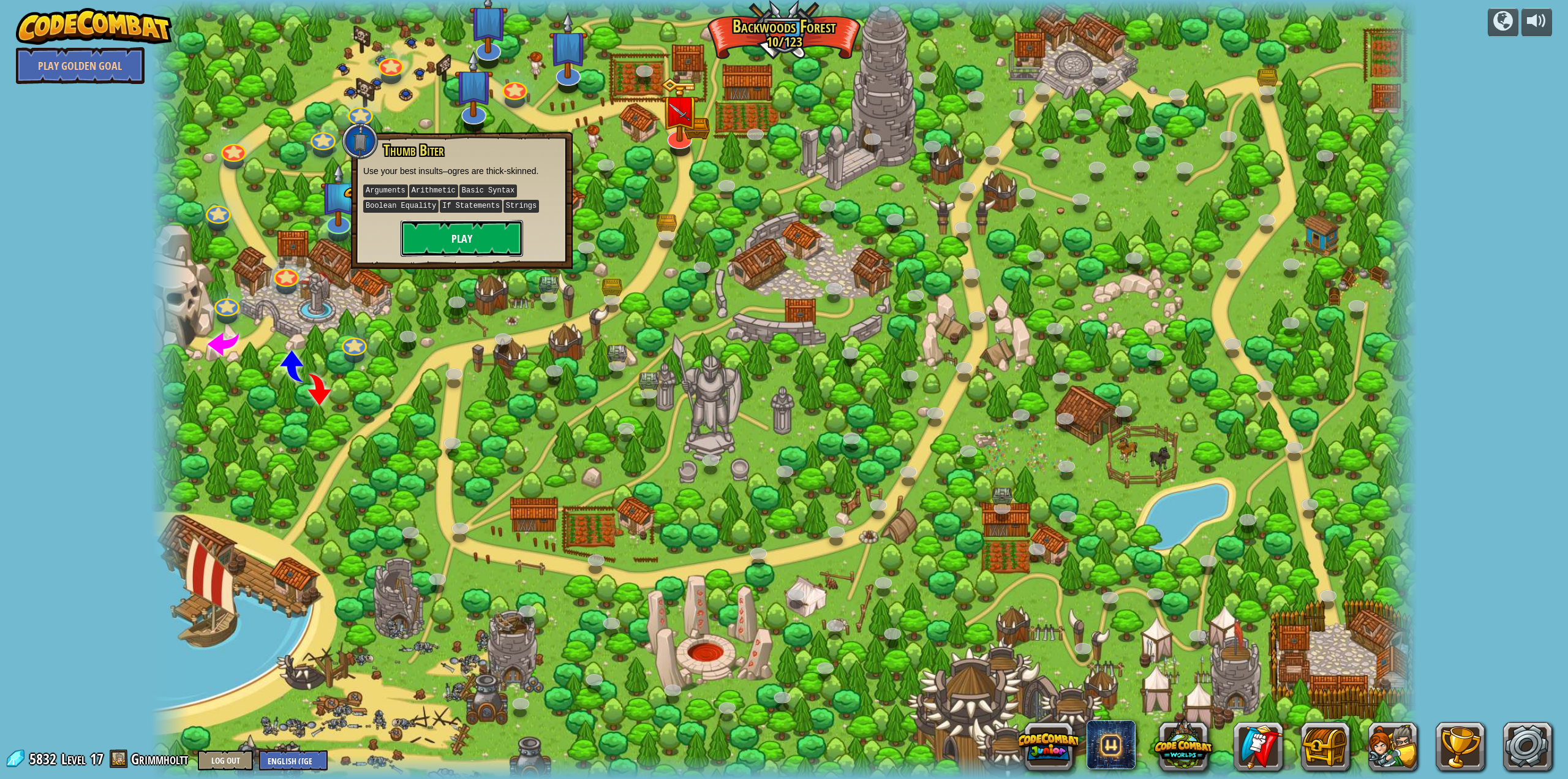
click at [480, 237] on button "Play" at bounding box center [461, 238] width 122 height 37
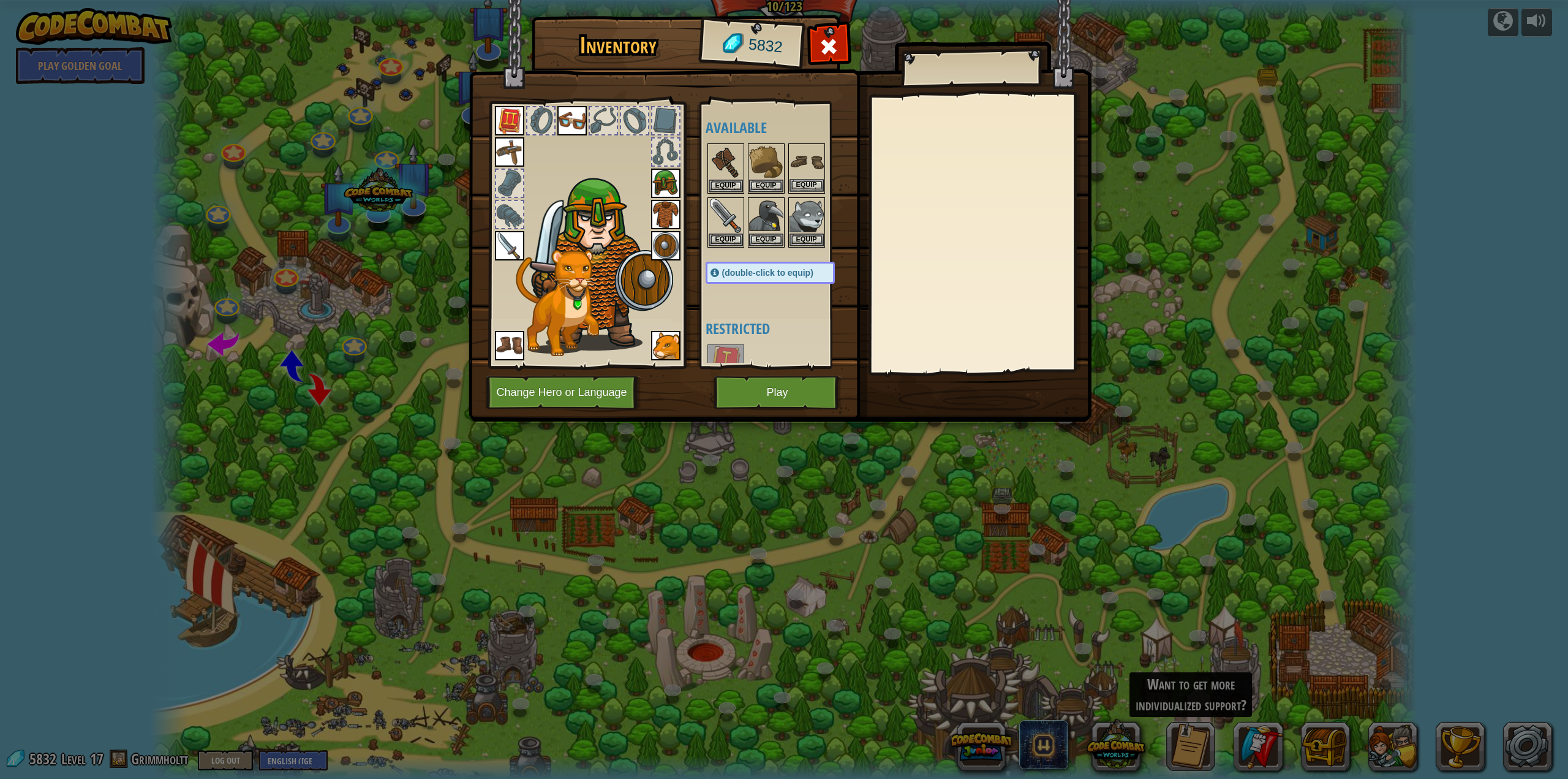
click at [812, 151] on img at bounding box center [807, 162] width 34 height 34
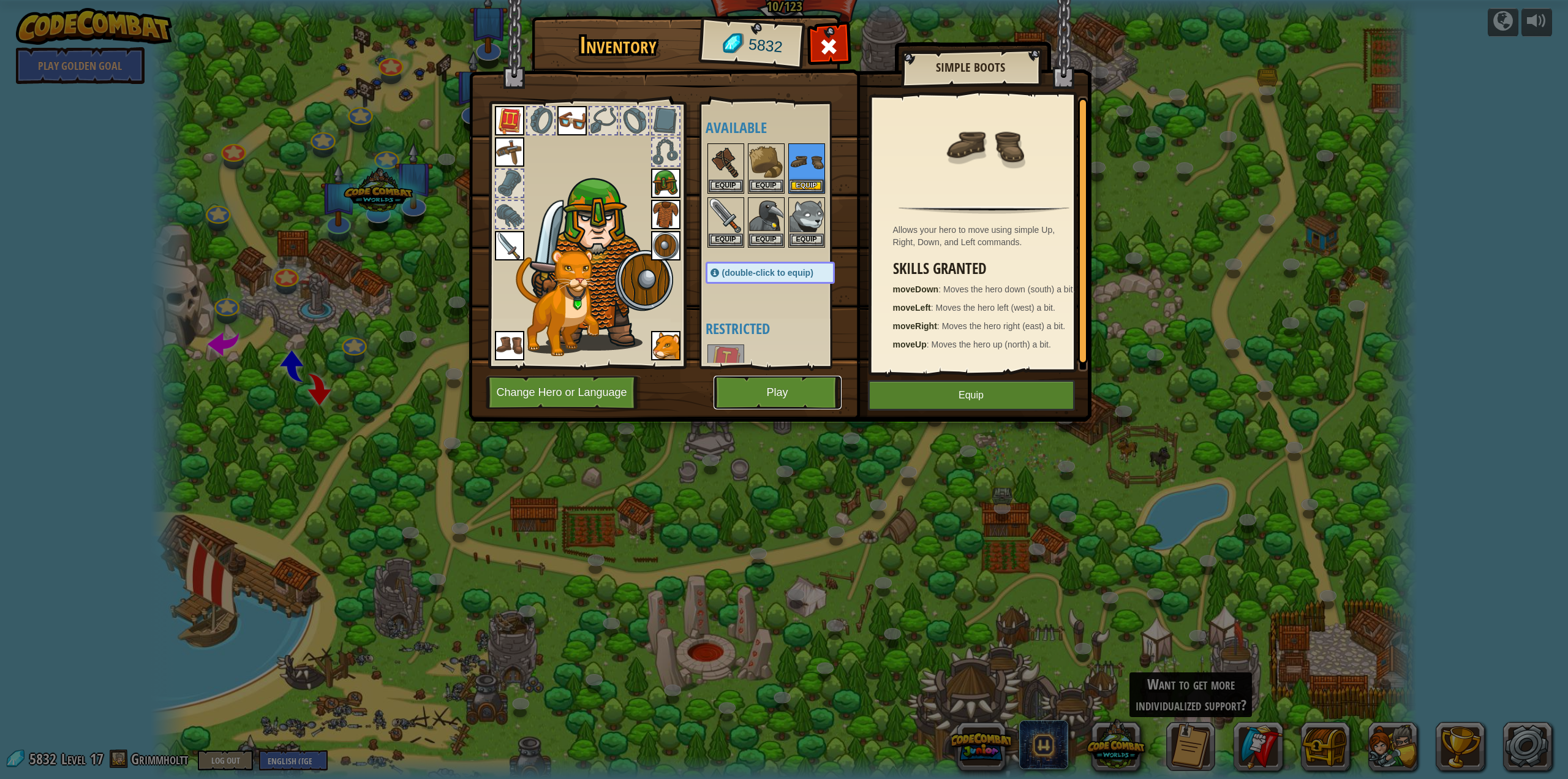
click at [801, 391] on button "Play" at bounding box center [778, 392] width 128 height 34
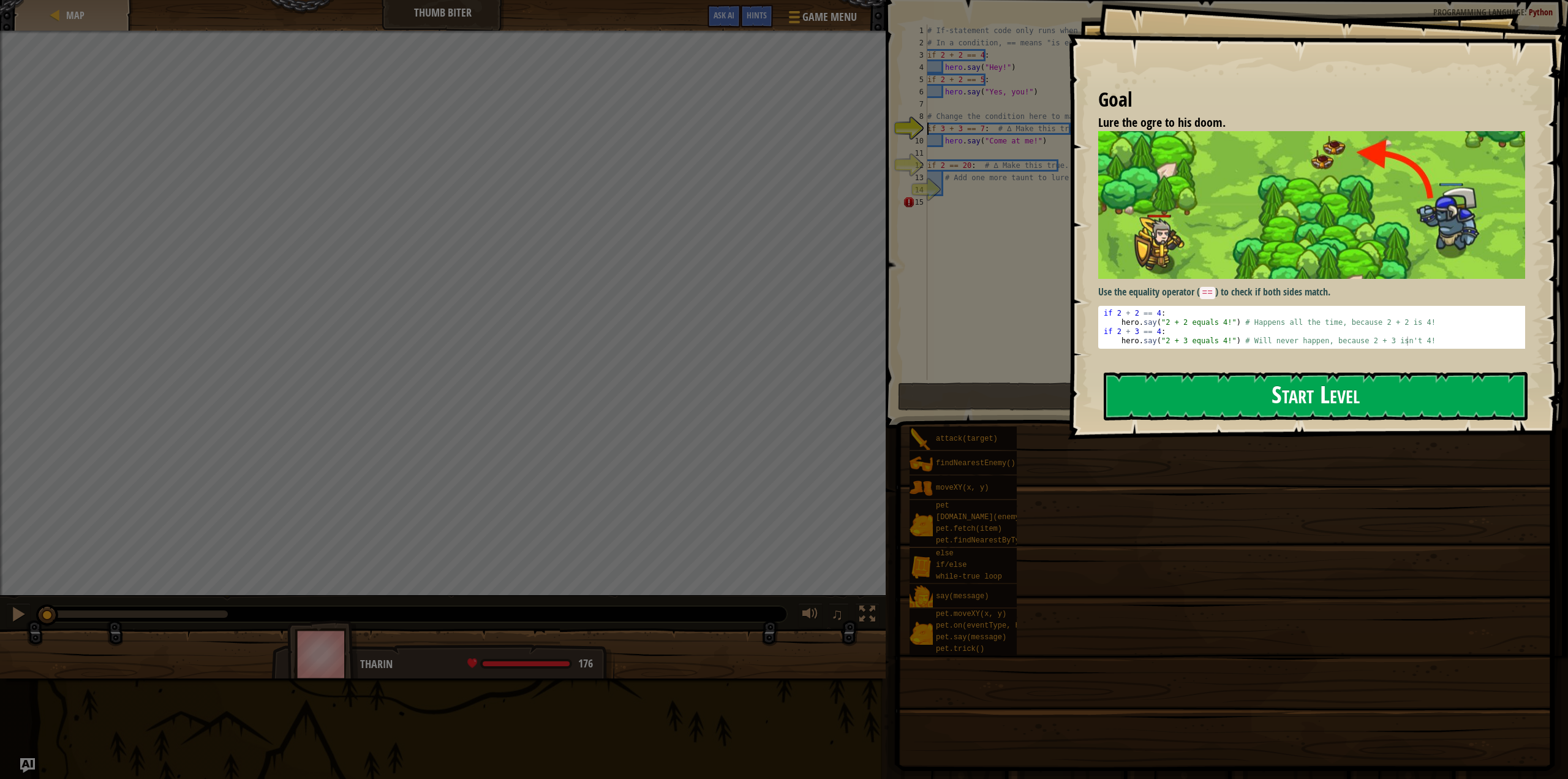
click at [1314, 397] on button "Start Level" at bounding box center [1316, 396] width 424 height 48
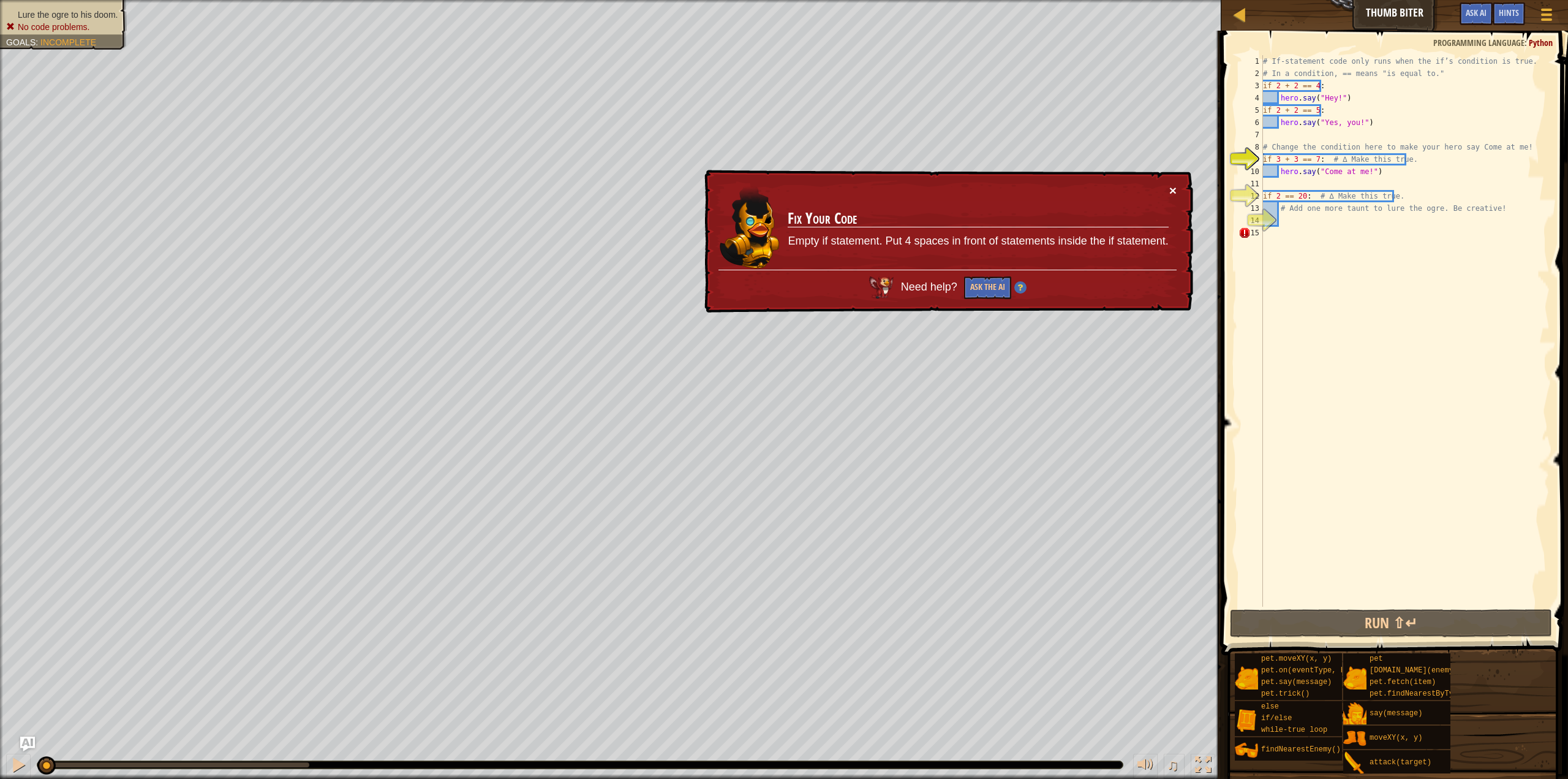
click at [1173, 188] on button "×" at bounding box center [1173, 190] width 7 height 13
click at [1314, 158] on div "# If-statement code only runs when the if’s condition is true. # In a condition…" at bounding box center [1406, 343] width 289 height 576
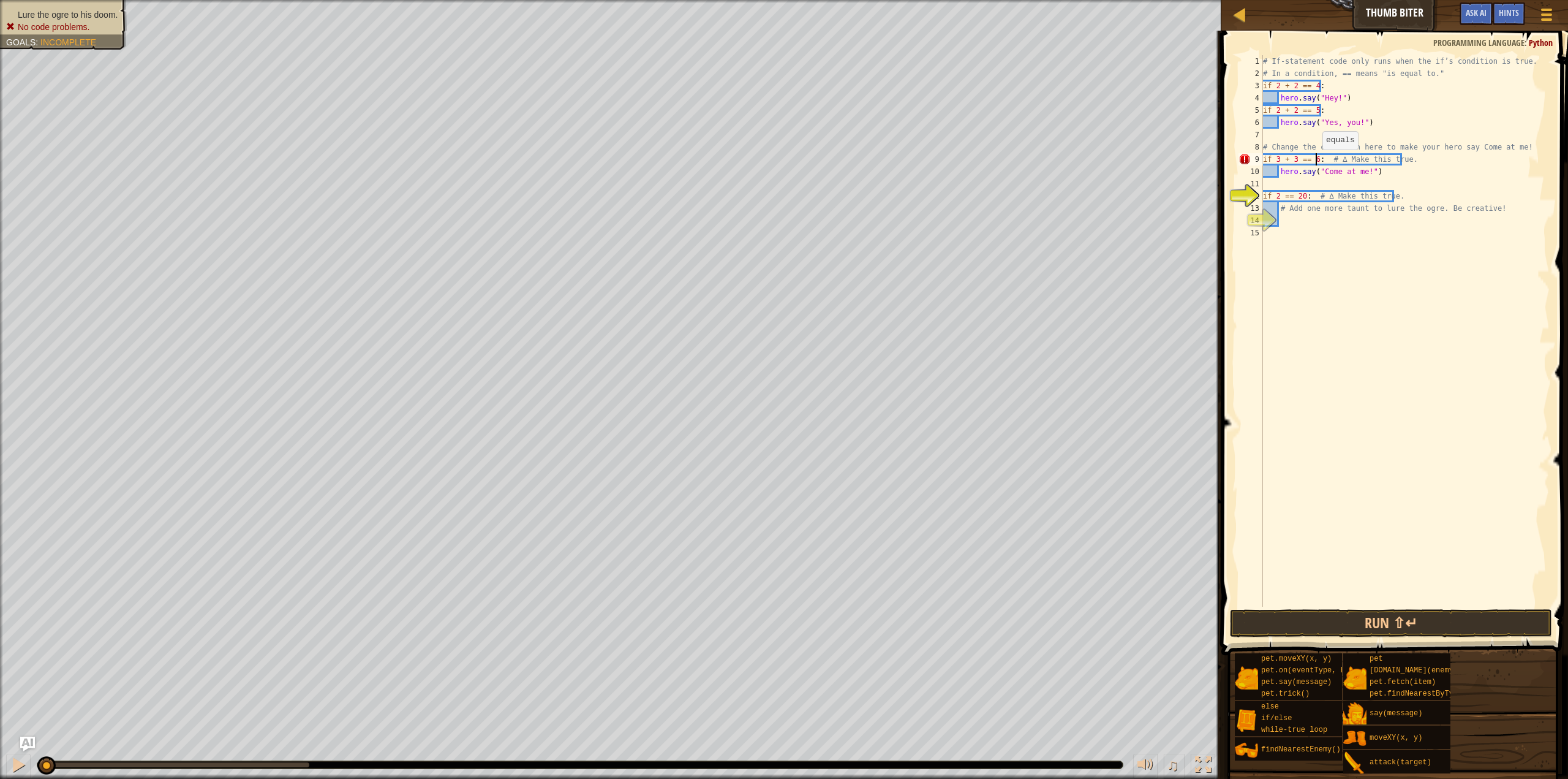
scroll to position [6, 3]
click at [1304, 196] on div "# If-statement code only runs when the if’s condition is true. # In a condition…" at bounding box center [1406, 343] width 289 height 576
type textarea "if 2 == 2: # ∆ Make this true."
click at [1333, 219] on div "# If-statement code only runs when the if’s condition is true. # In a condition…" at bounding box center [1406, 343] width 289 height 576
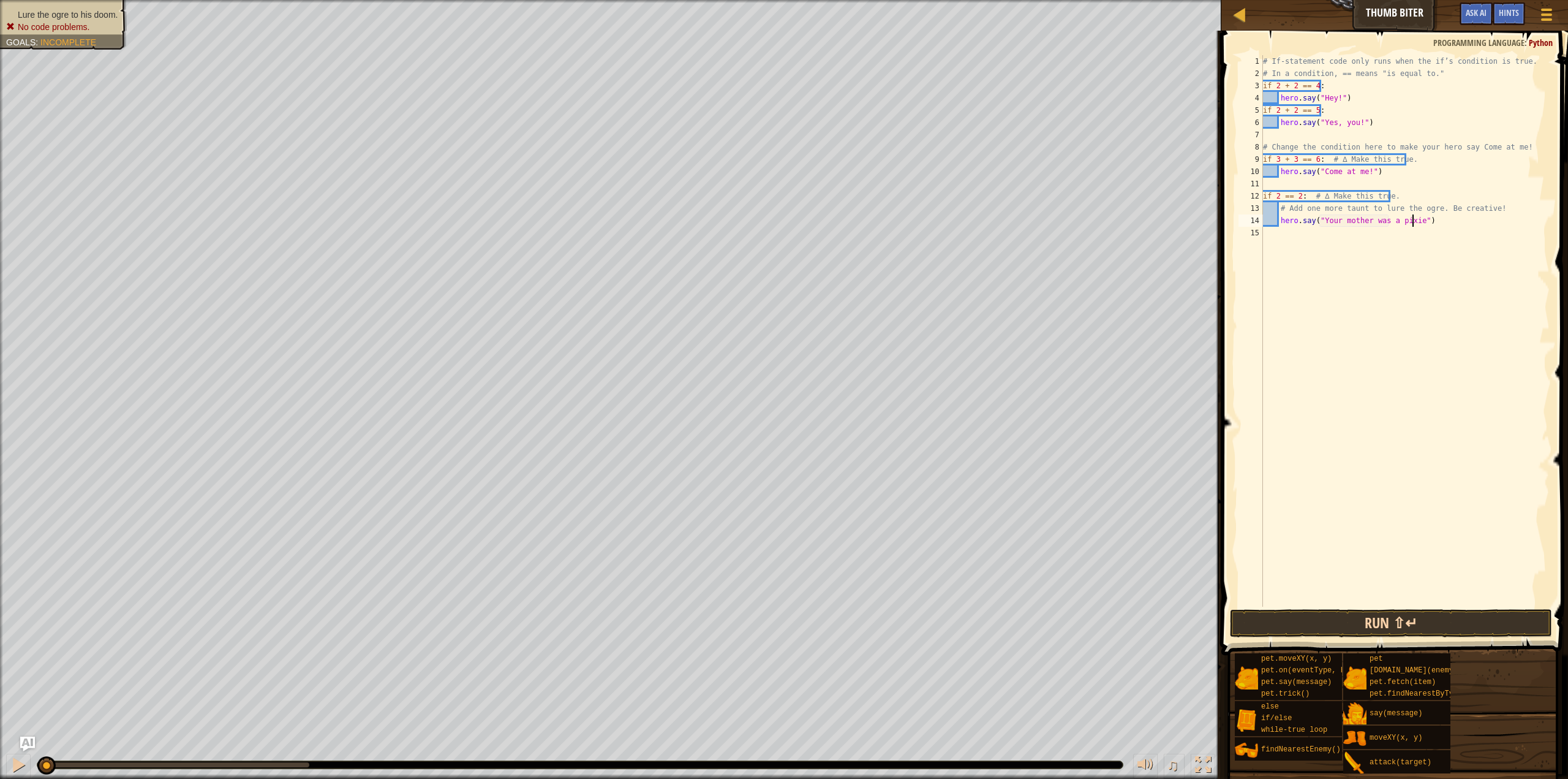
type textarea "hero.say("Your mother was a pixie")"
click at [1378, 628] on button "Run ⇧↵" at bounding box center [1391, 623] width 322 height 28
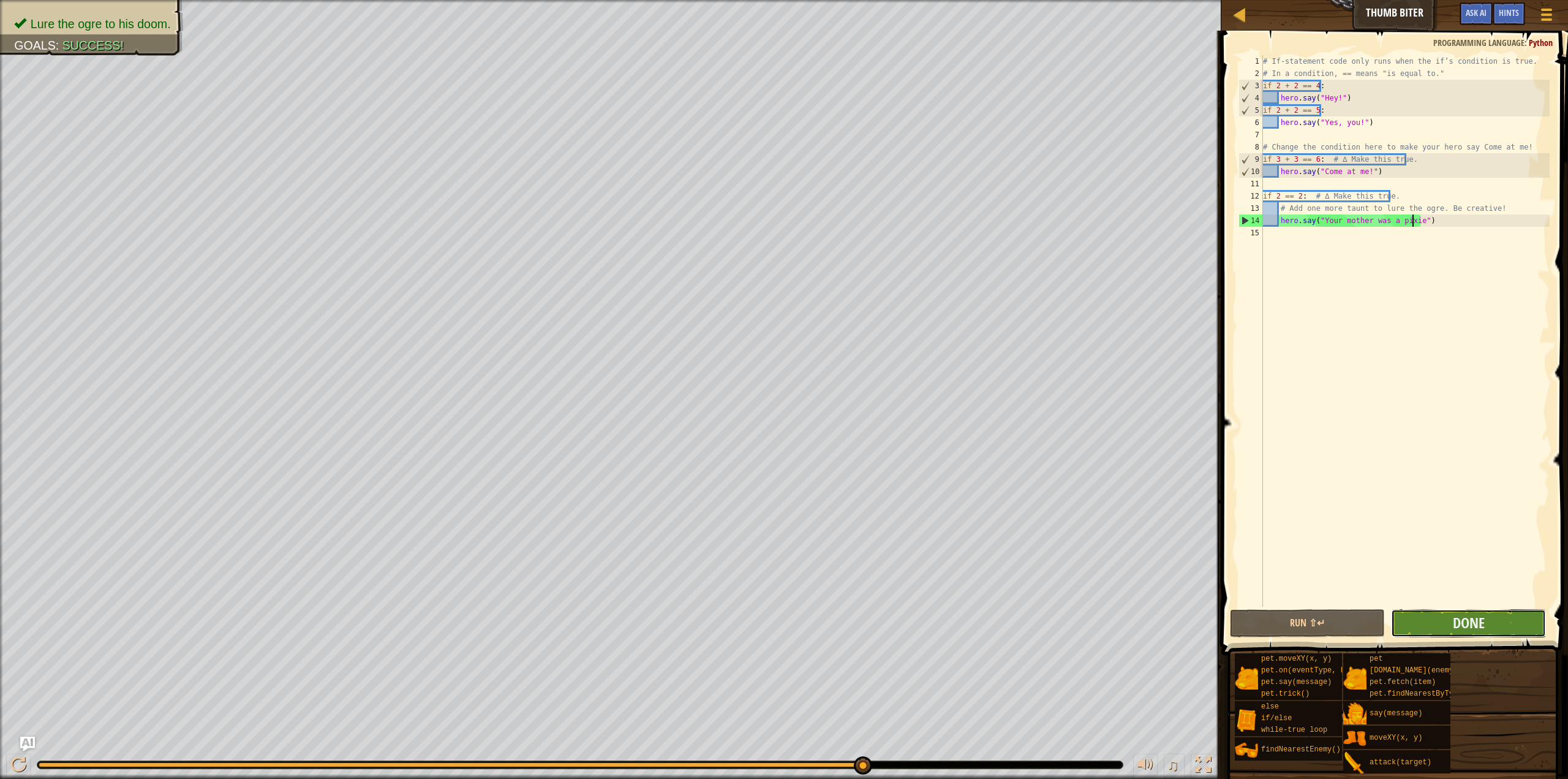
click at [1493, 626] on button "Done" at bounding box center [1469, 623] width 155 height 28
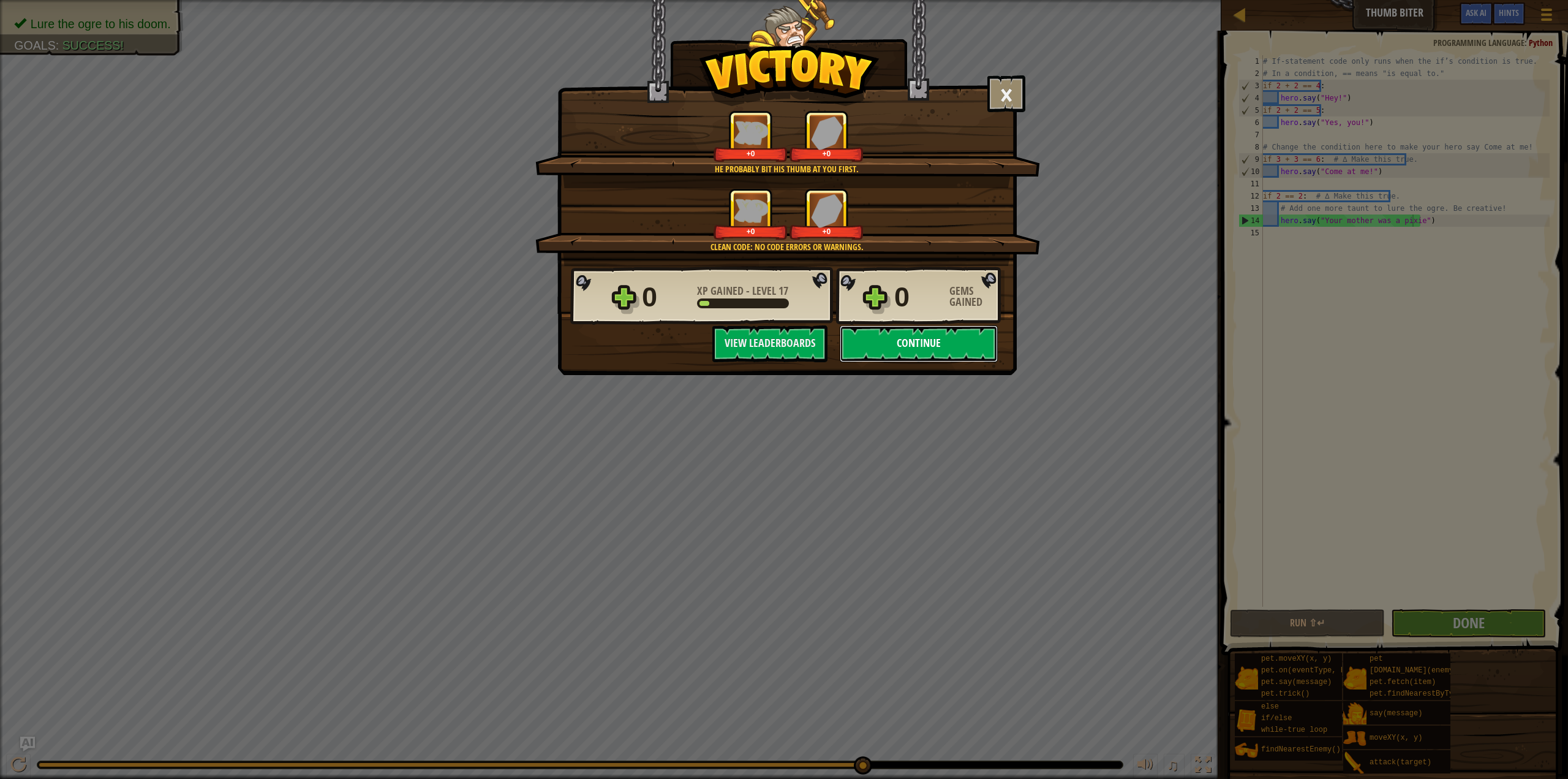
click at [944, 337] on button "Continue" at bounding box center [919, 343] width 158 height 37
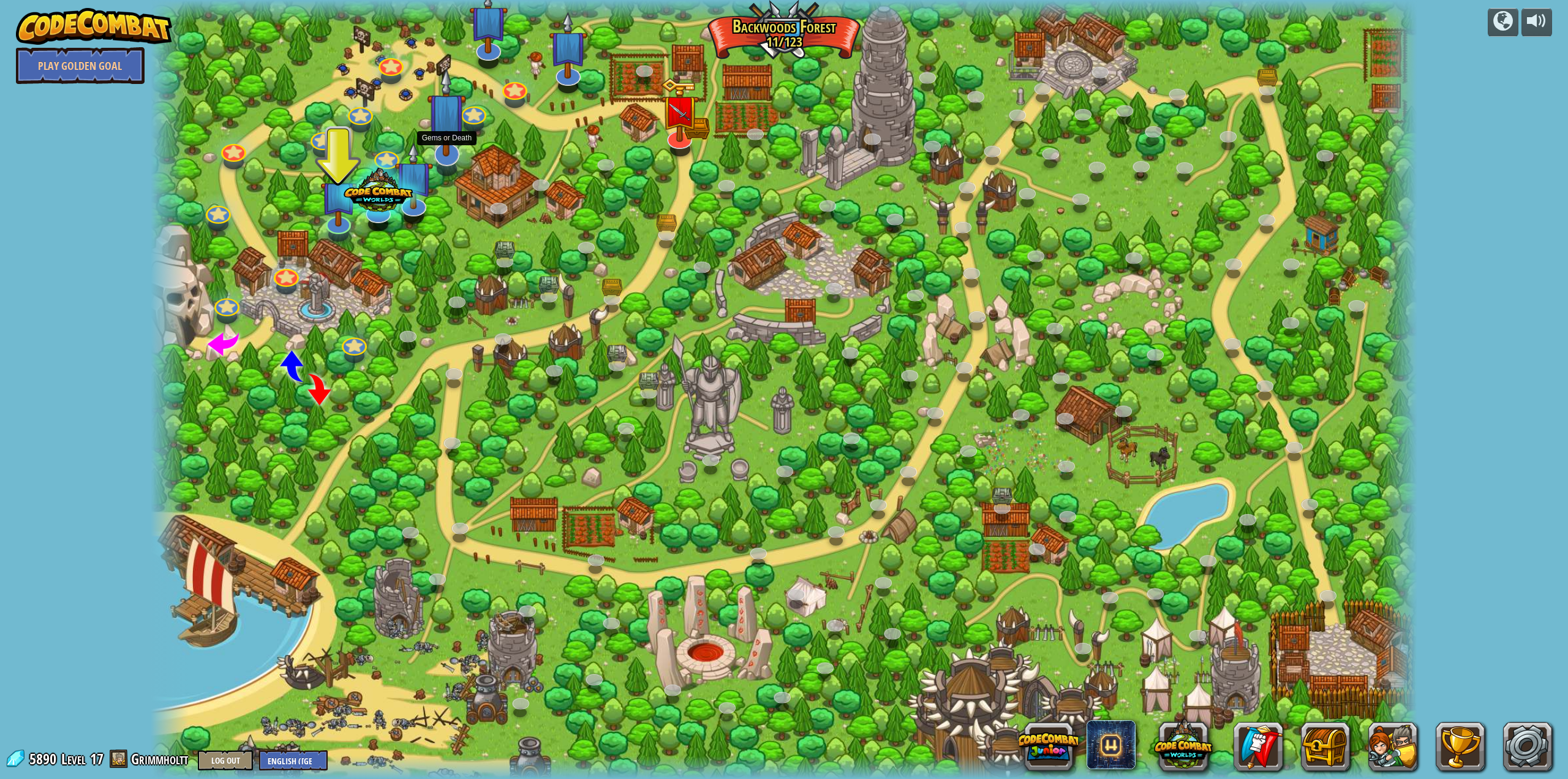
click at [447, 121] on img at bounding box center [446, 112] width 39 height 89
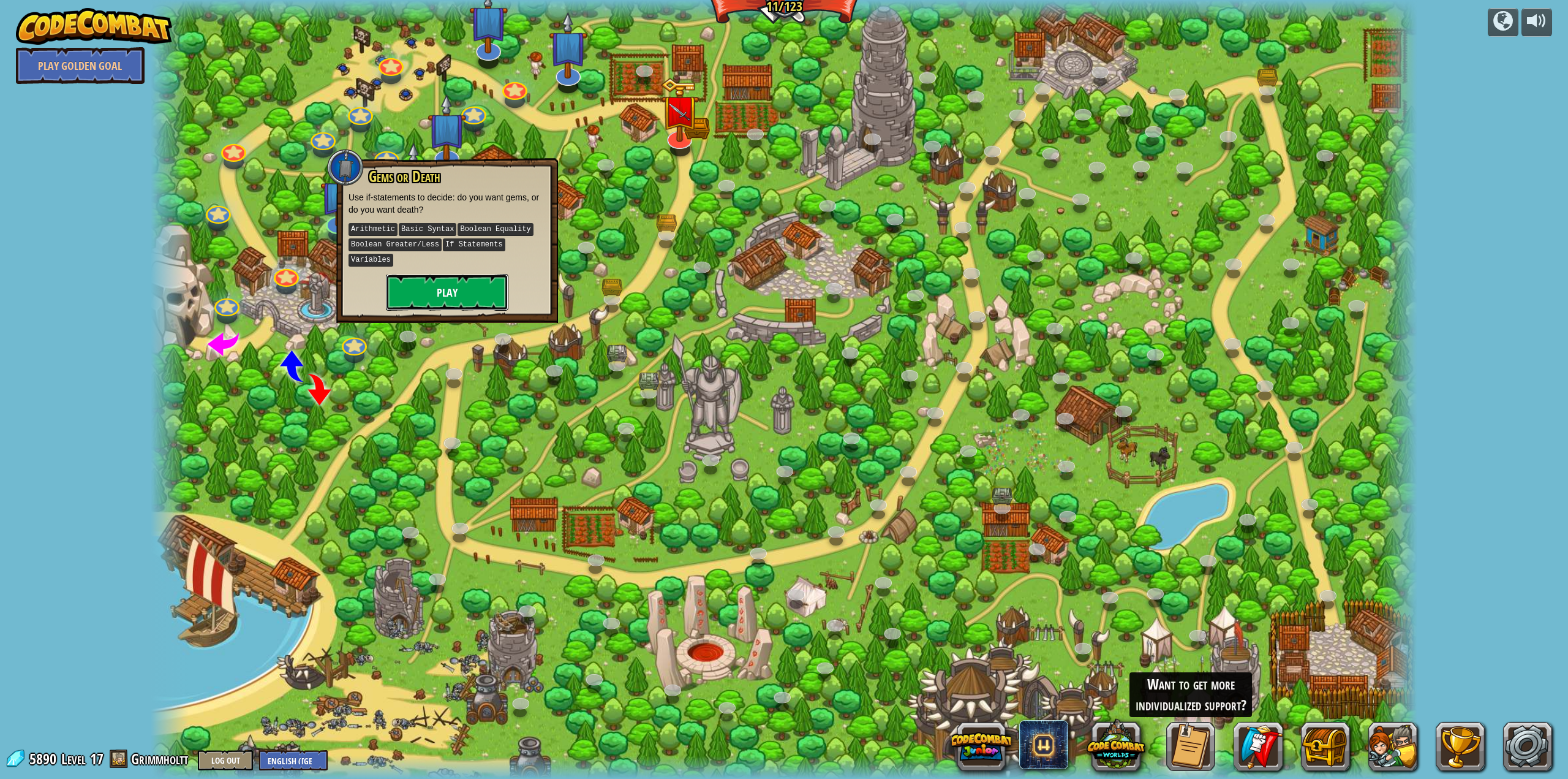
click at [477, 274] on button "Play" at bounding box center [446, 292] width 122 height 37
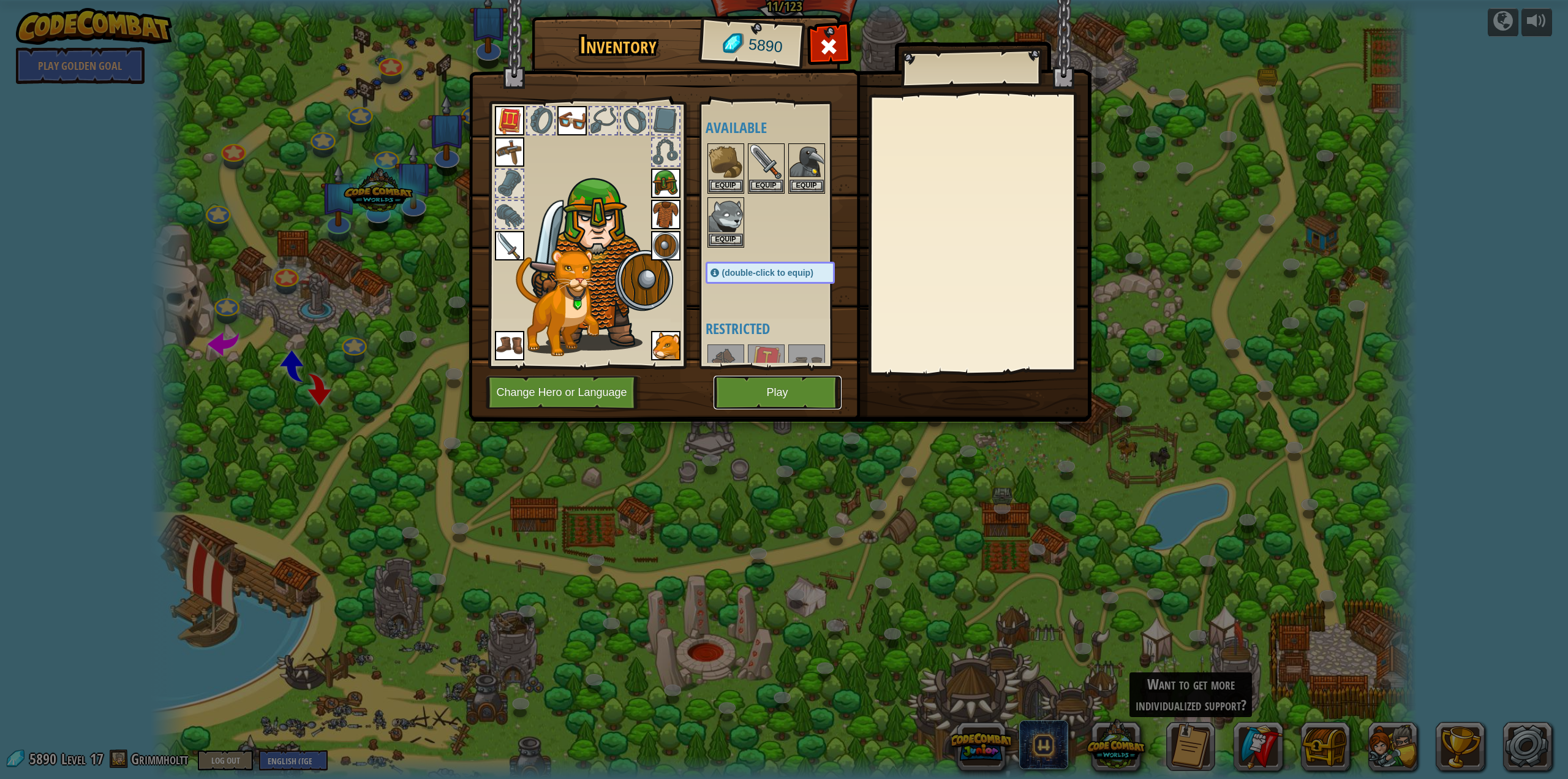
click at [790, 396] on button "Play" at bounding box center [778, 392] width 128 height 34
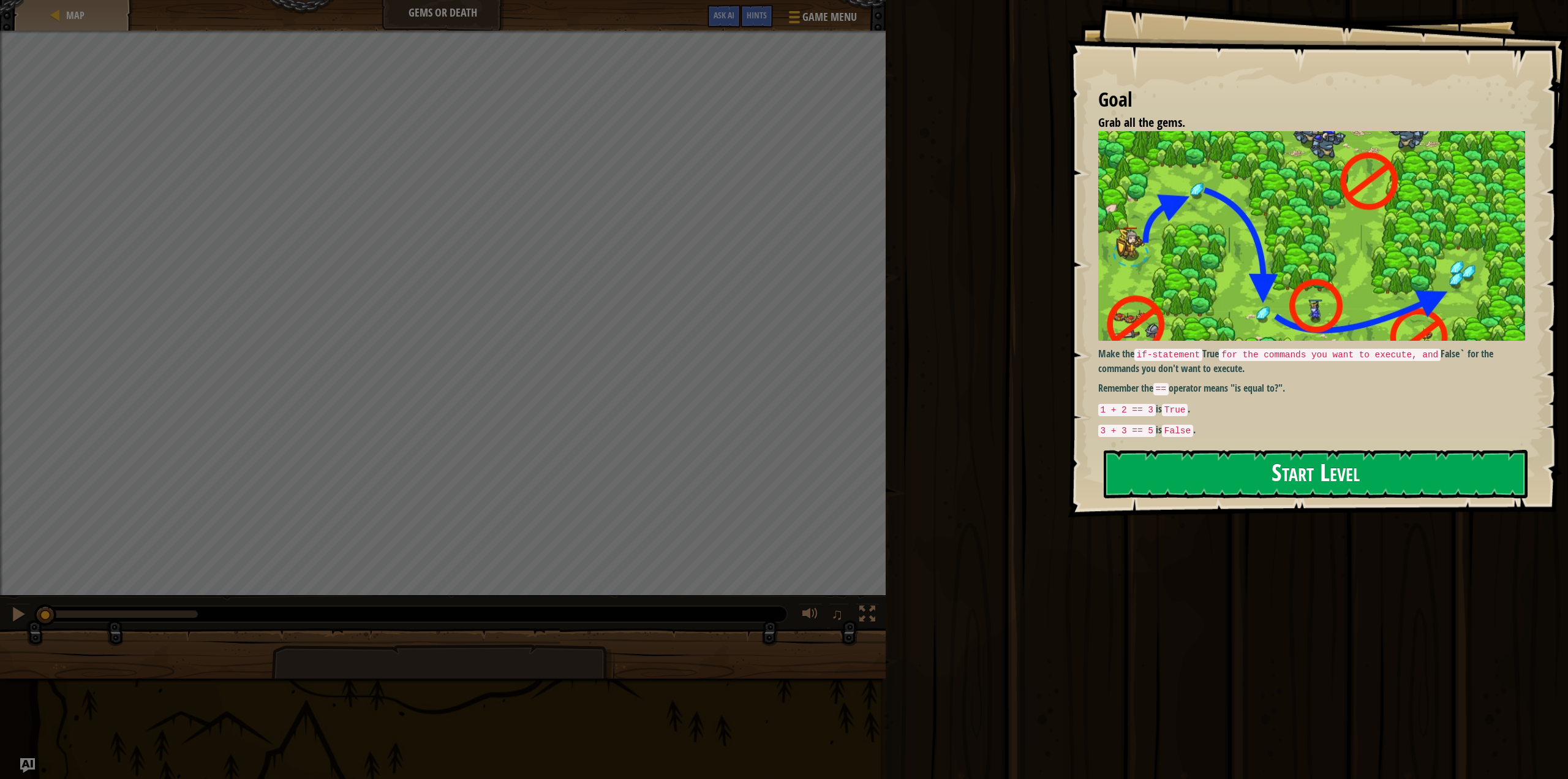
click at [1384, 470] on button "Start Level" at bounding box center [1316, 474] width 424 height 48
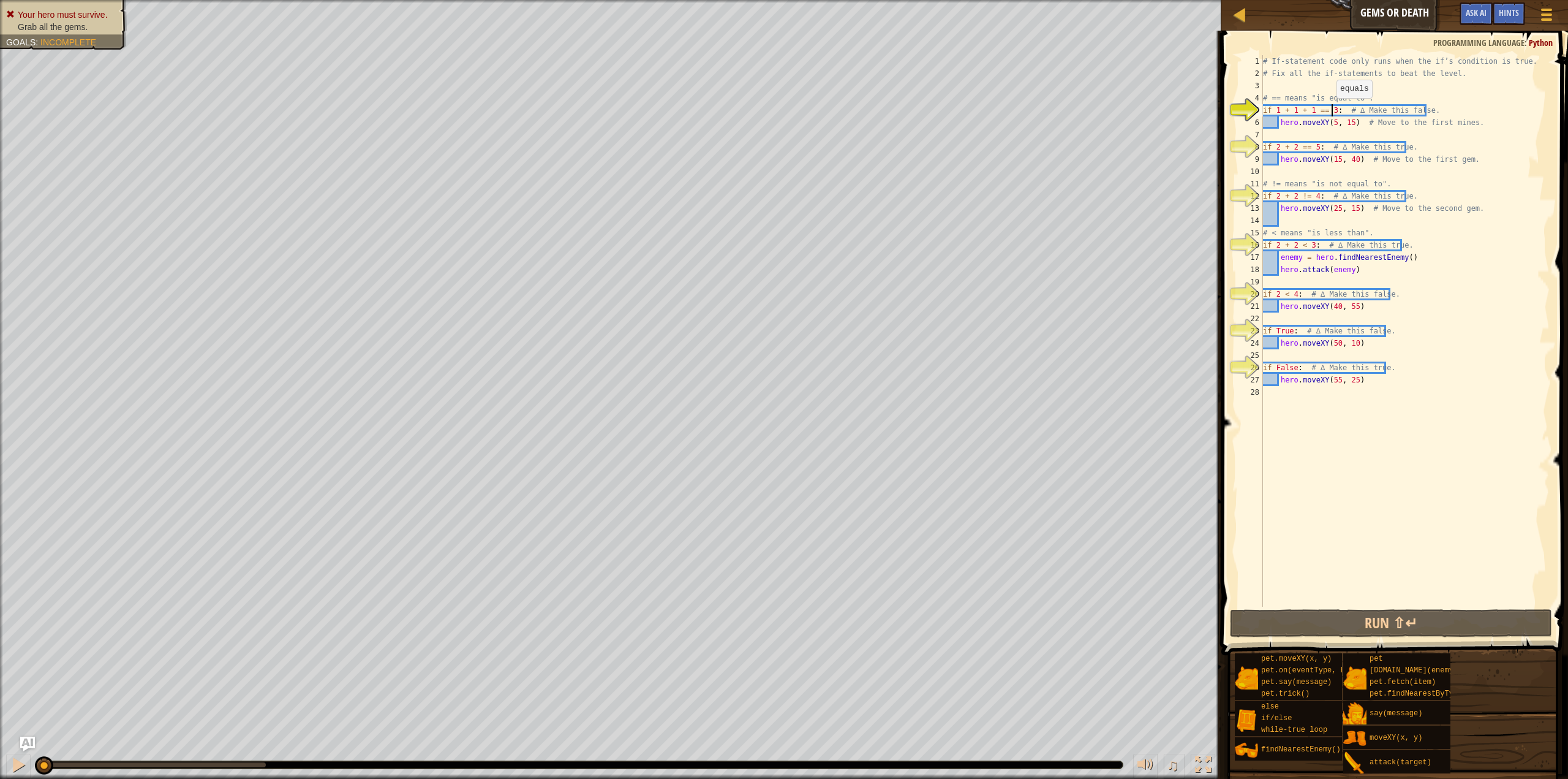
click at [1331, 110] on div "# If-statement code only runs when the if’s condition is true. # Fix all the if…" at bounding box center [1406, 343] width 289 height 576
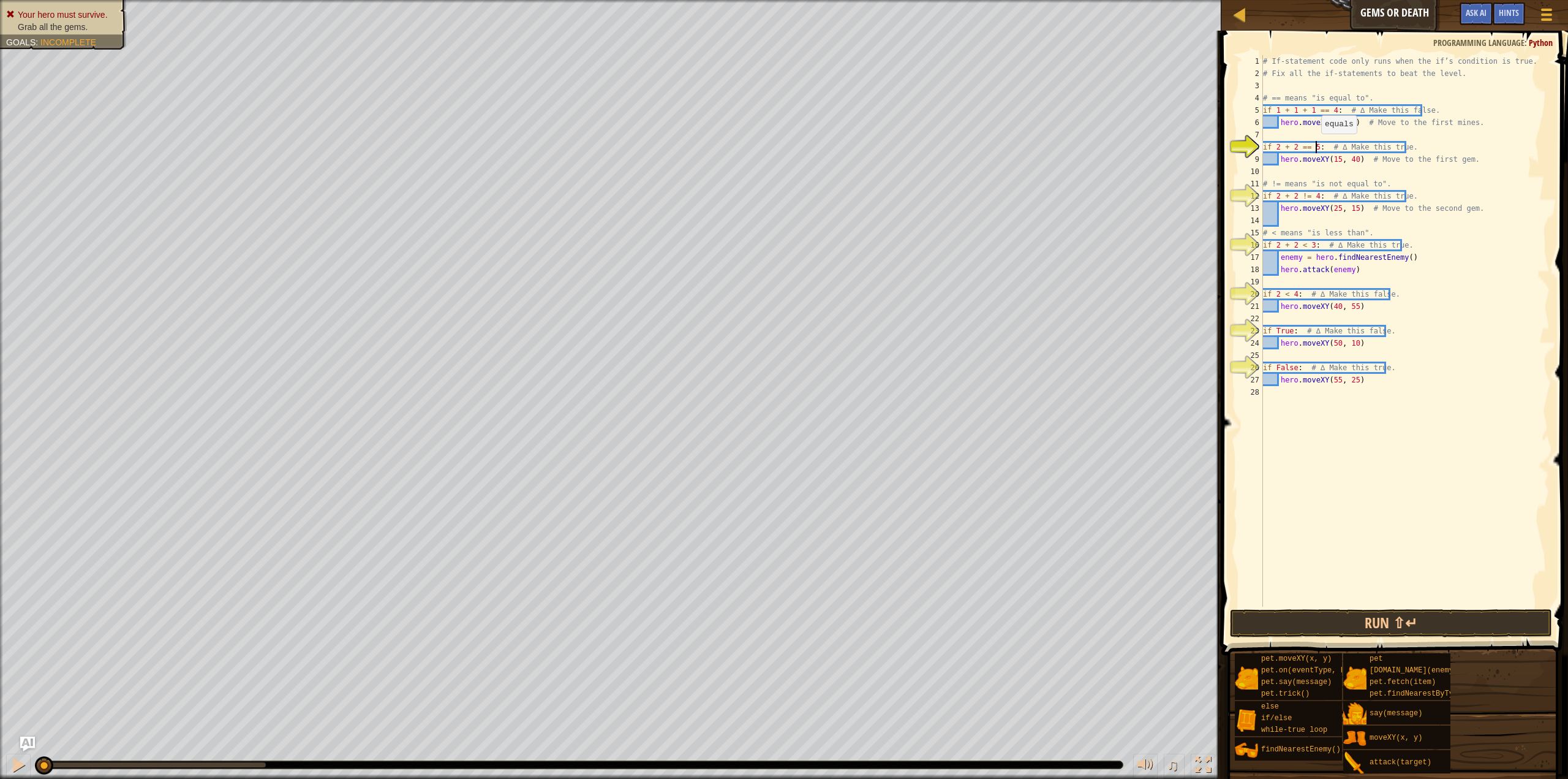
click at [1315, 146] on div "# If-statement code only runs when the if’s condition is true. # Fix all the if…" at bounding box center [1406, 343] width 289 height 576
click at [1314, 197] on div "# If-statement code only runs when the if’s condition is true. # Fix all the if…" at bounding box center [1406, 343] width 289 height 576
click at [1311, 243] on div "# If-statement code only runs when the if’s condition is true. # Fix all the if…" at bounding box center [1406, 343] width 289 height 576
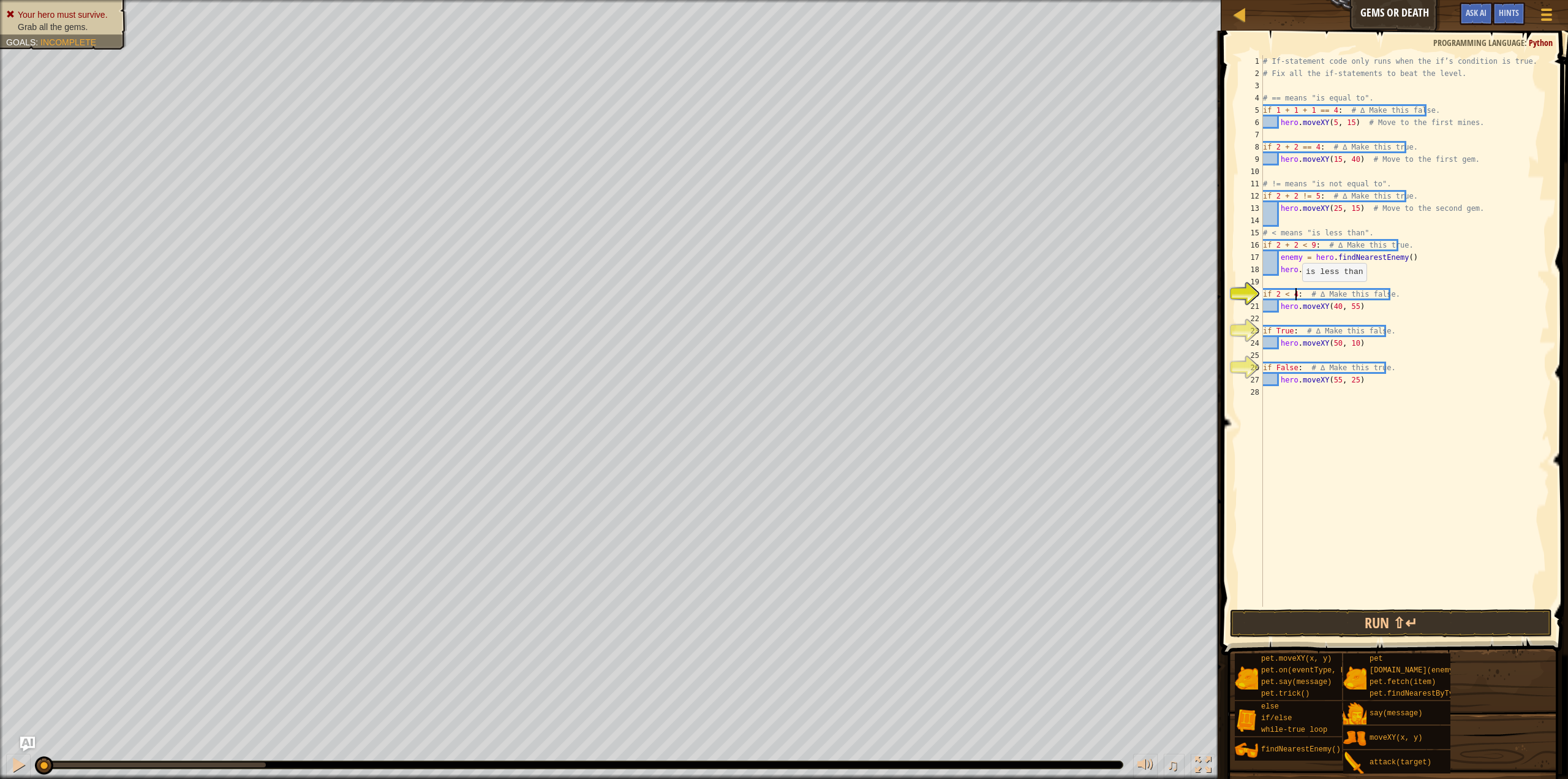
click at [1296, 294] on div "# If-statement code only runs when the if’s condition is true. # Fix all the if…" at bounding box center [1406, 343] width 289 height 576
click at [1291, 331] on div "# If-statement code only runs when the if’s condition is true. # Fix all the if…" at bounding box center [1406, 343] width 289 height 576
click at [1295, 371] on div "# If-statement code only runs when the if’s condition is true. # Fix all the if…" at bounding box center [1406, 343] width 289 height 576
type textarea "if True: # ∆ Make this true."
